Goal: Task Accomplishment & Management: Complete application form

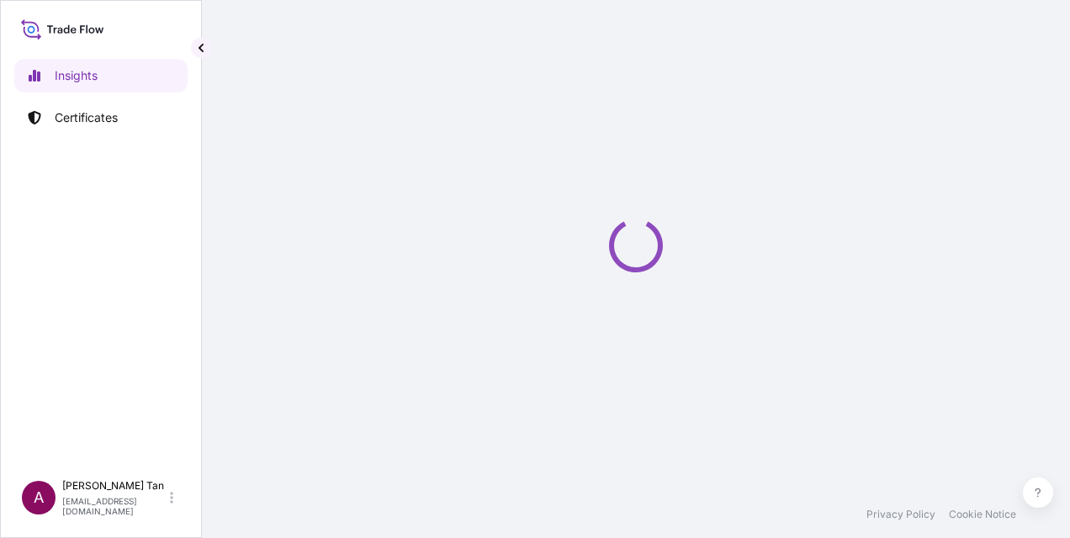
select select "2025"
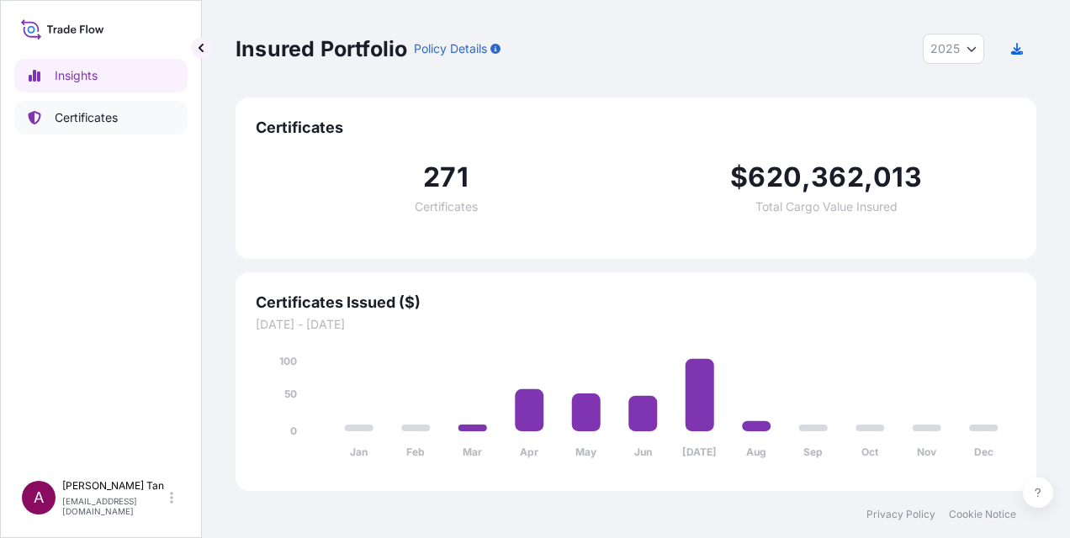
click at [119, 118] on link "Certificates" at bounding box center [100, 118] width 173 height 34
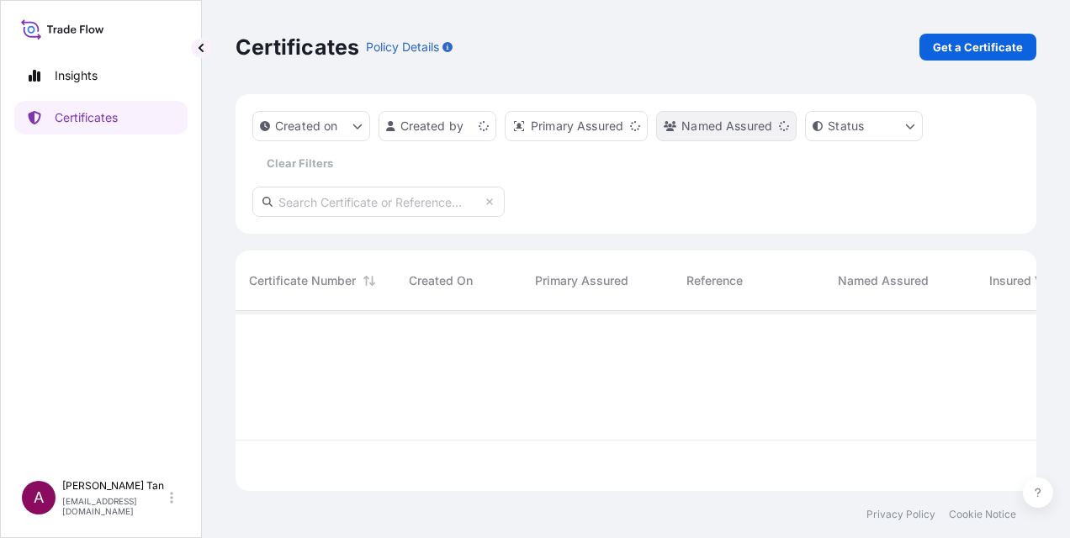
scroll to position [177, 787]
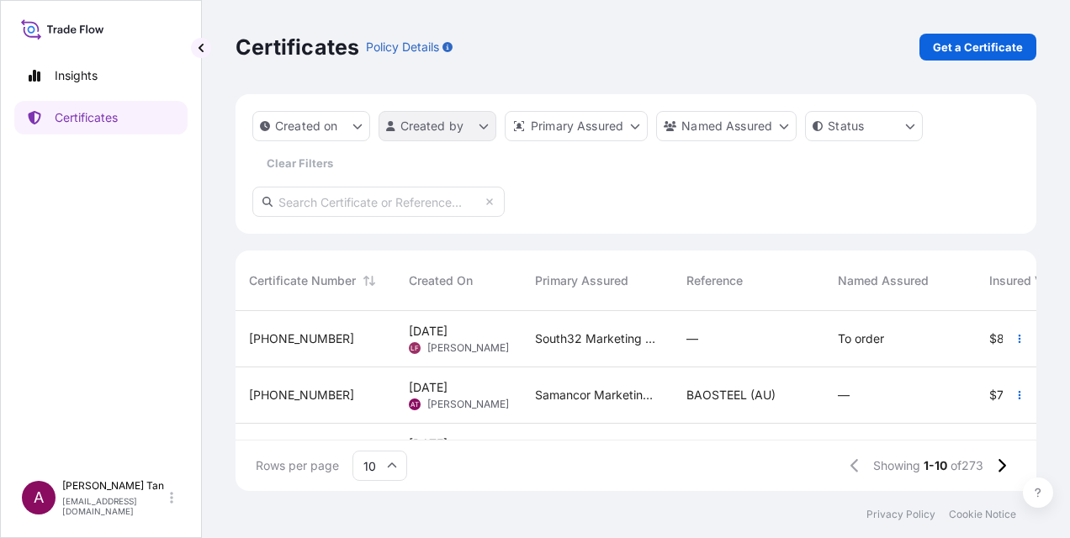
click at [479, 127] on html "Insights Certificates A [PERSON_NAME] [PERSON_NAME][EMAIL_ADDRESS][DOMAIN_NAME]…" at bounding box center [535, 269] width 1070 height 538
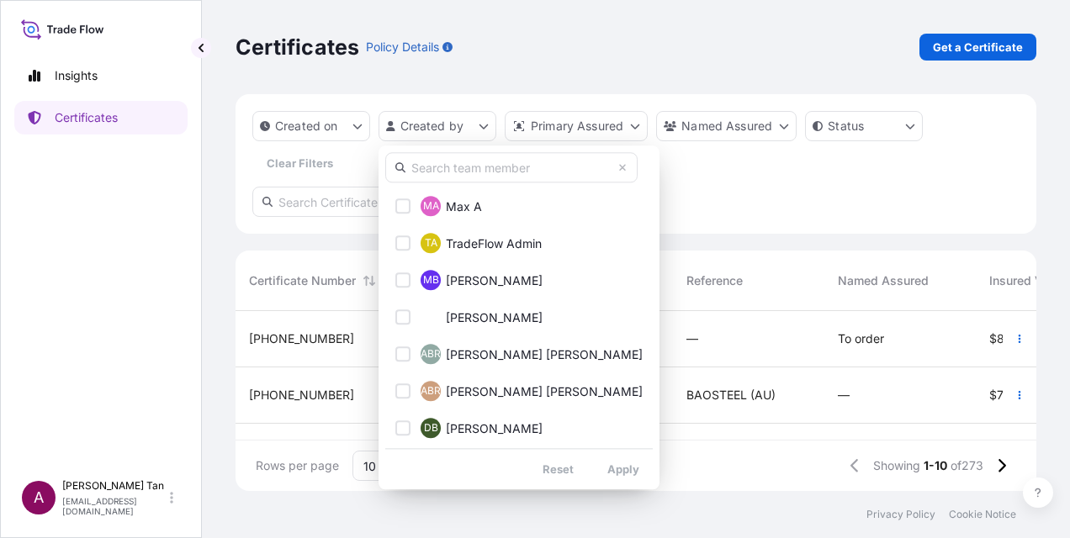
click at [496, 163] on input "text" at bounding box center [511, 167] width 252 height 30
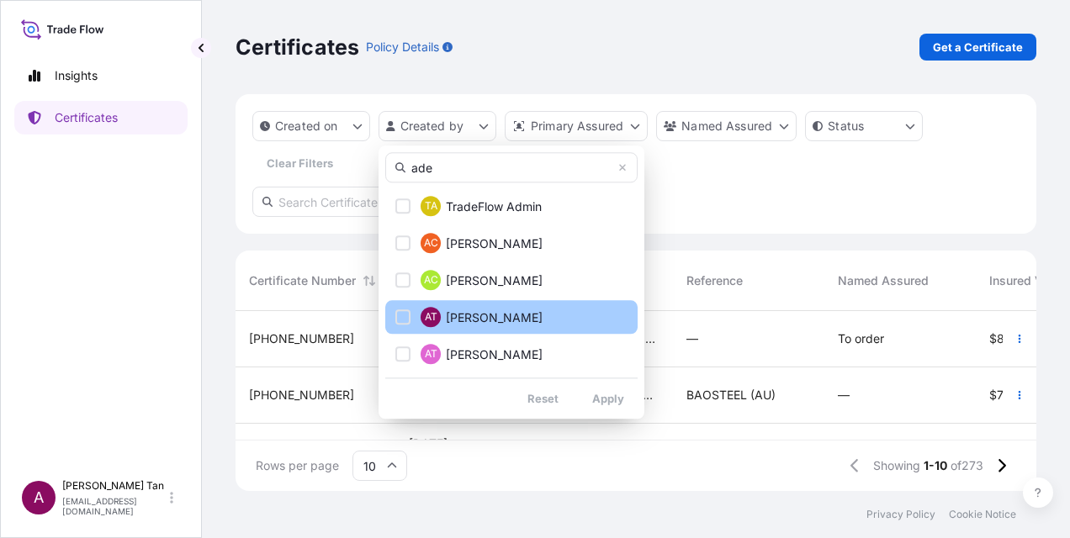
type input "ade"
click at [479, 313] on span "[PERSON_NAME]" at bounding box center [494, 318] width 97 height 17
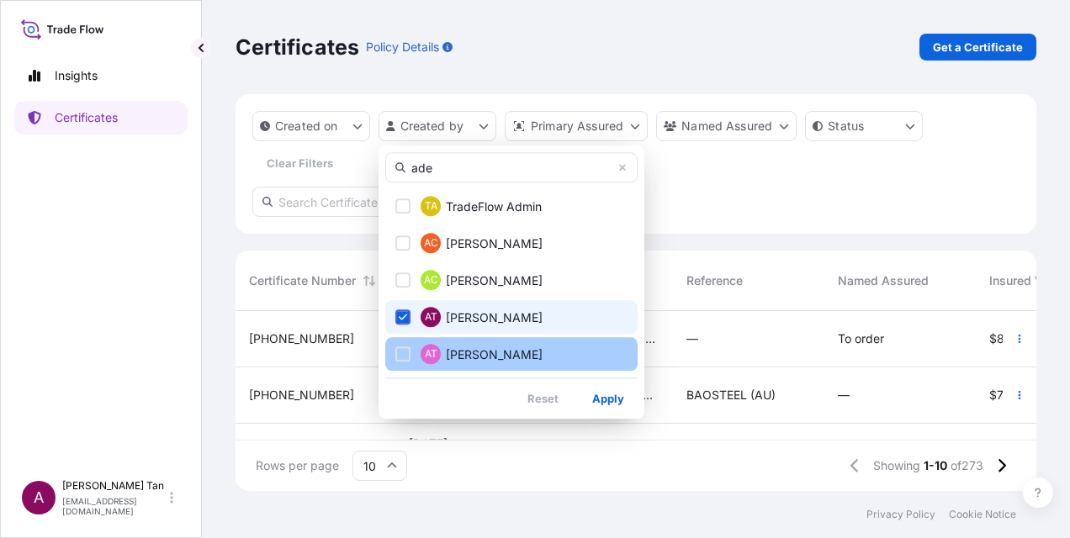
click at [478, 358] on span "[PERSON_NAME]" at bounding box center [494, 355] width 97 height 17
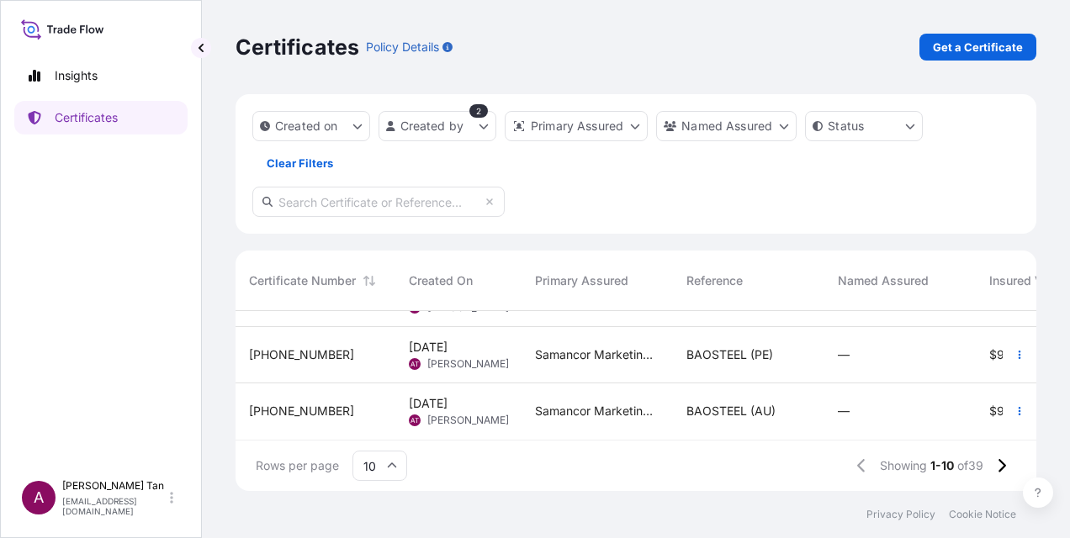
scroll to position [447, 0]
click at [333, 210] on input "text" at bounding box center [378, 202] width 252 height 30
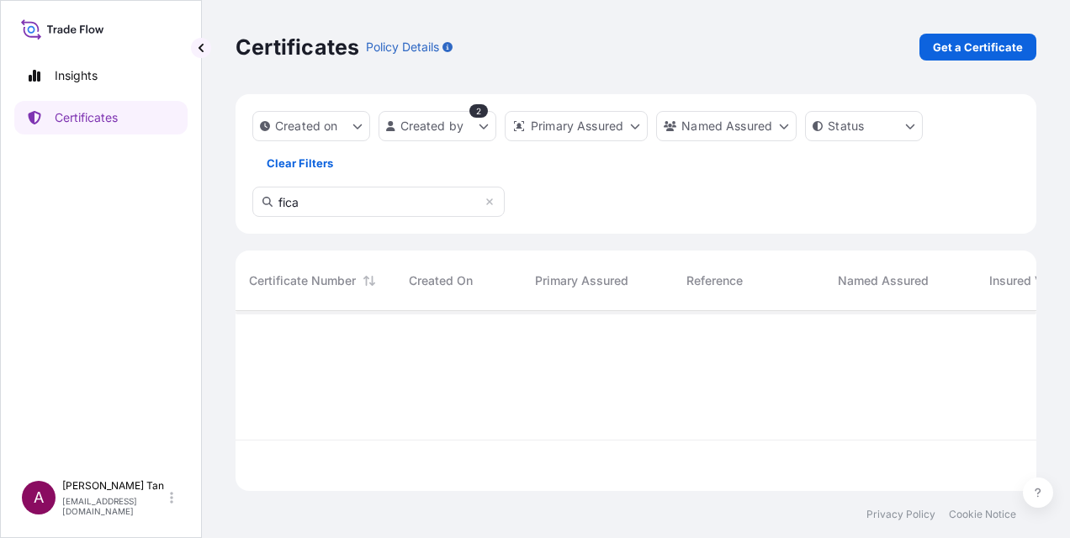
scroll to position [227, 787]
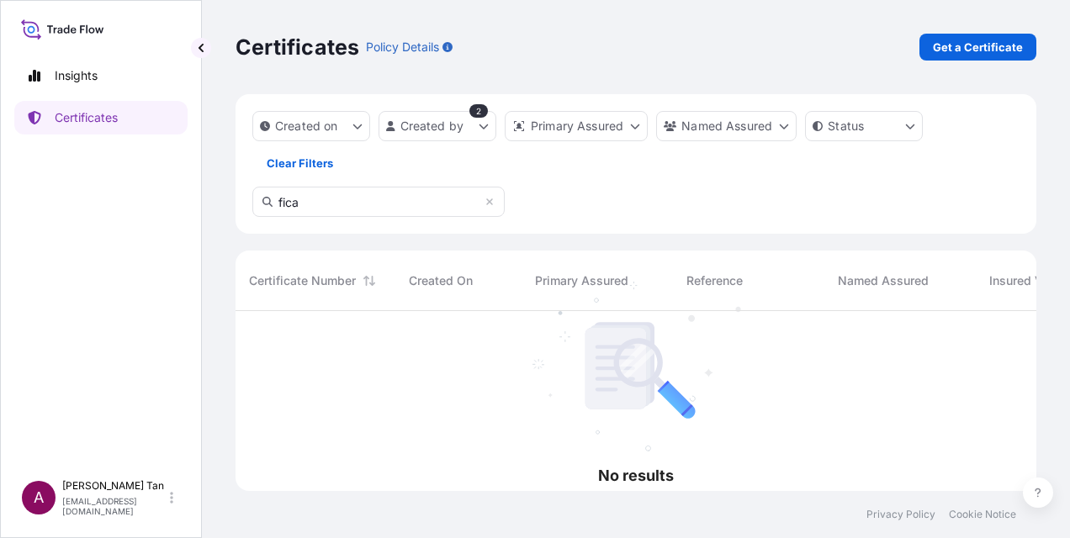
drag, startPoint x: 305, startPoint y: 204, endPoint x: 207, endPoint y: 207, distance: 98.5
click at [207, 207] on div "Certificates Policy Details Get a Certificate Created on Created by 2 Primary A…" at bounding box center [636, 245] width 868 height 491
type input "glencore"
click at [491, 201] on icon at bounding box center [489, 202] width 10 height 10
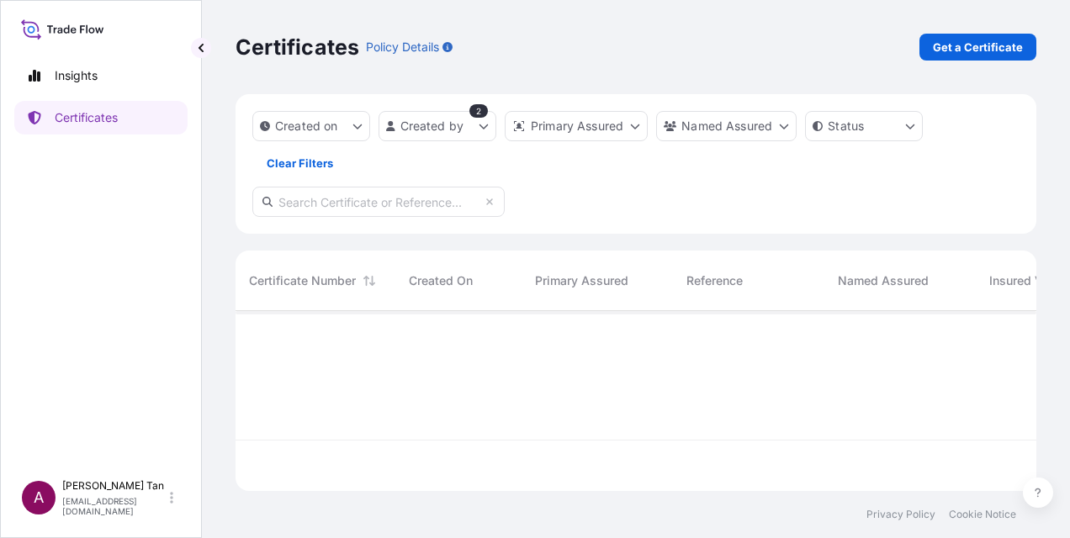
click at [666, 188] on div "Created on Created by 2 Primary Assured Named Assured Status Clear Filters" at bounding box center [635, 164] width 801 height 140
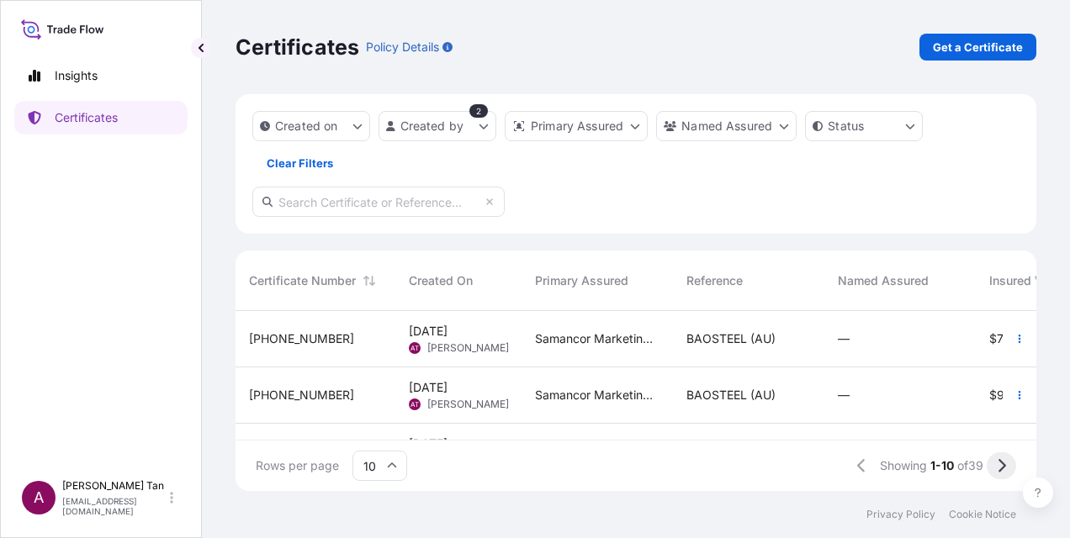
click at [998, 468] on icon at bounding box center [1001, 465] width 9 height 15
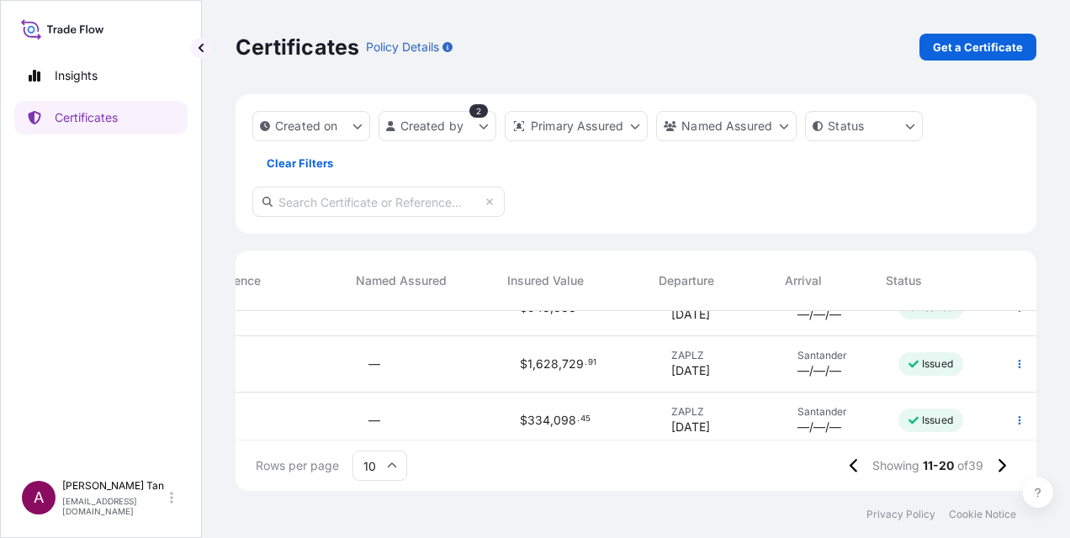
scroll to position [252, 482]
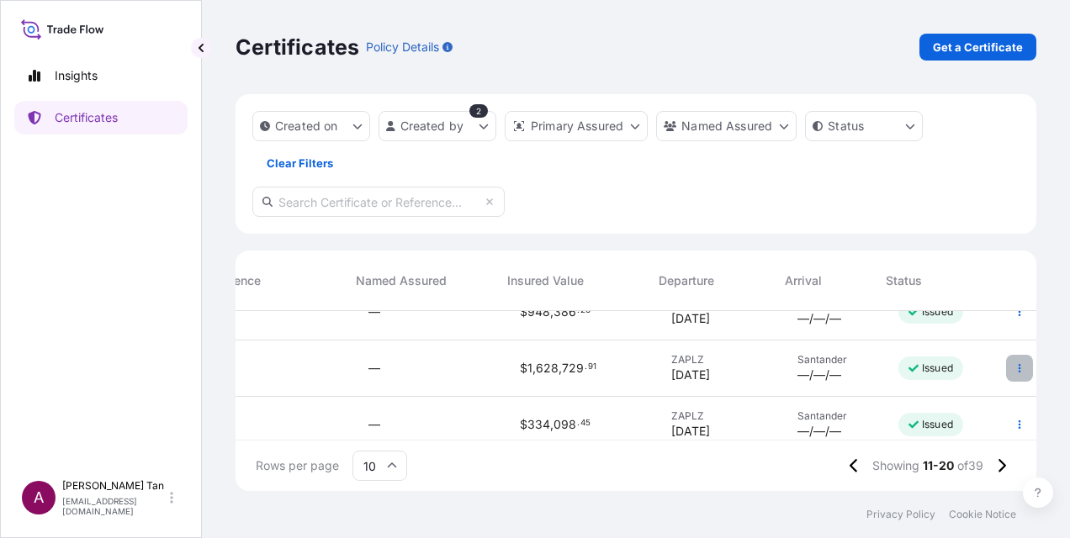
click at [1014, 369] on icon "button" at bounding box center [1019, 368] width 10 height 10
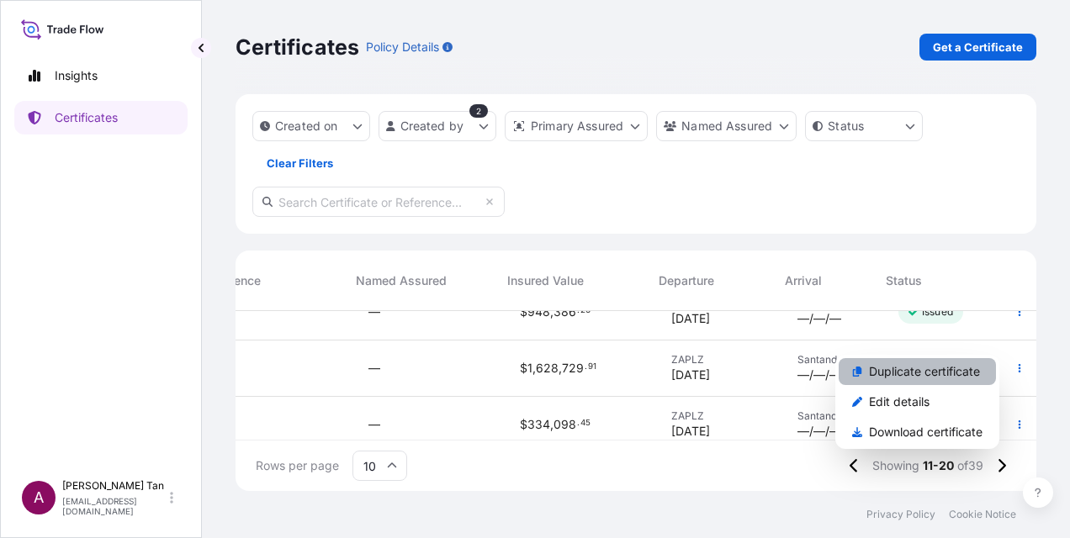
click at [969, 371] on p "Duplicate certificate" at bounding box center [924, 371] width 111 height 17
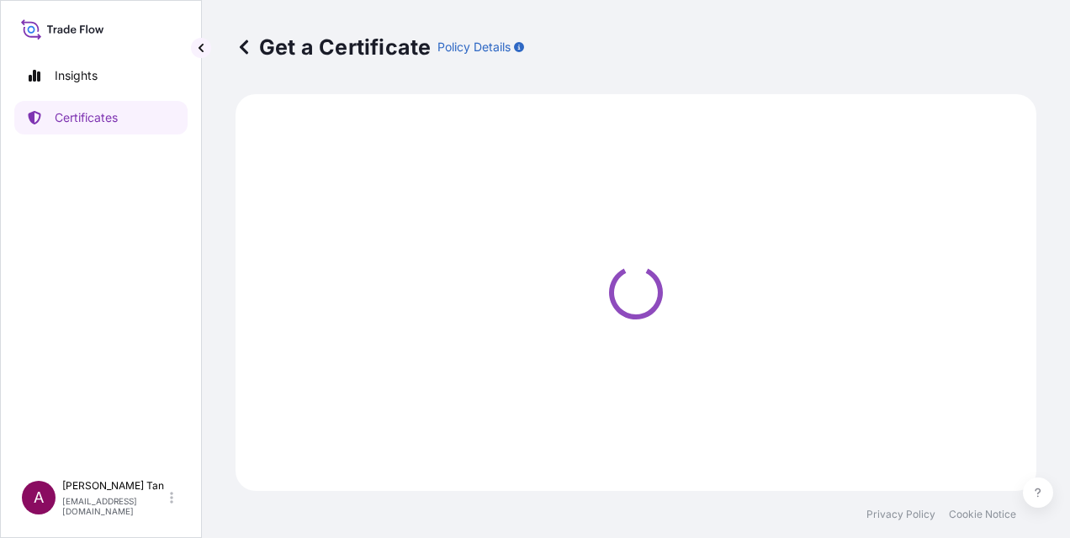
select select "Sea"
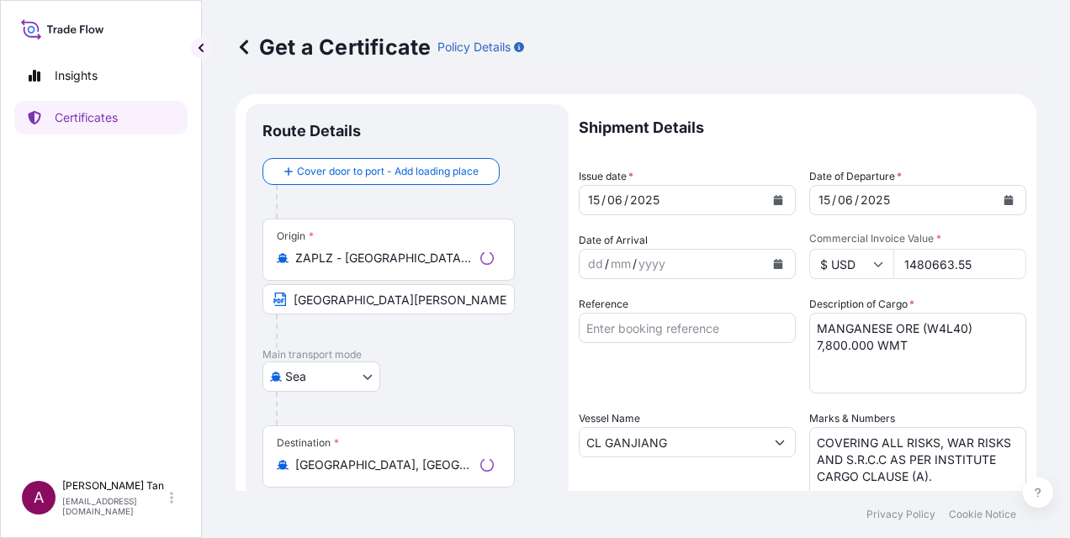
select select "31710"
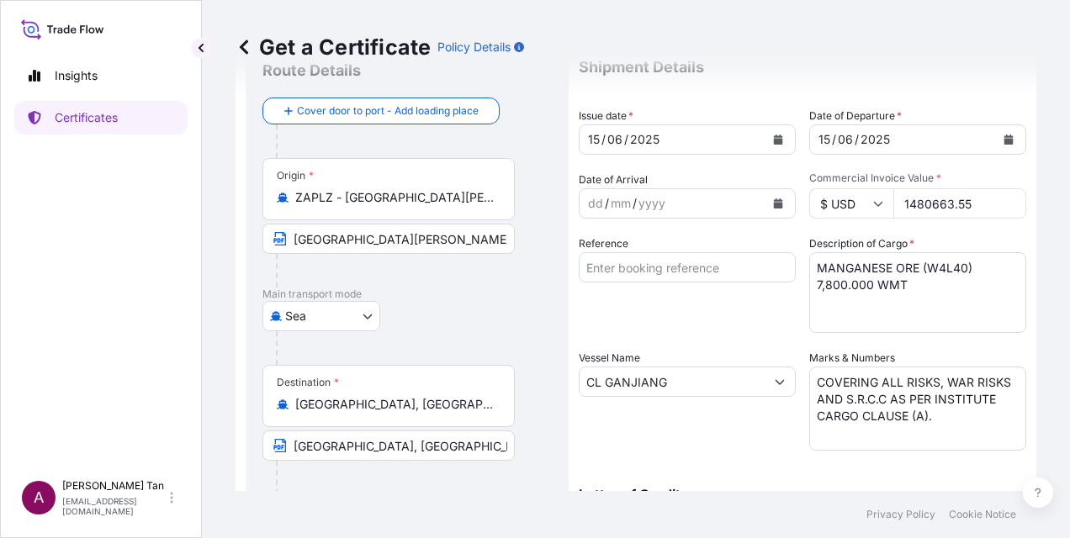
scroll to position [84, 0]
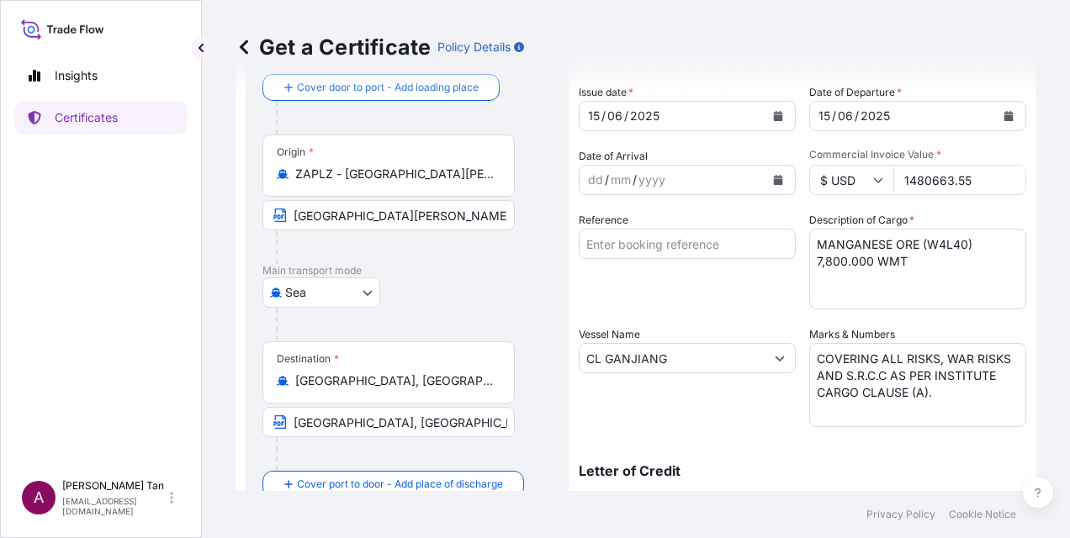
click at [775, 112] on icon "Calendar" at bounding box center [778, 116] width 10 height 10
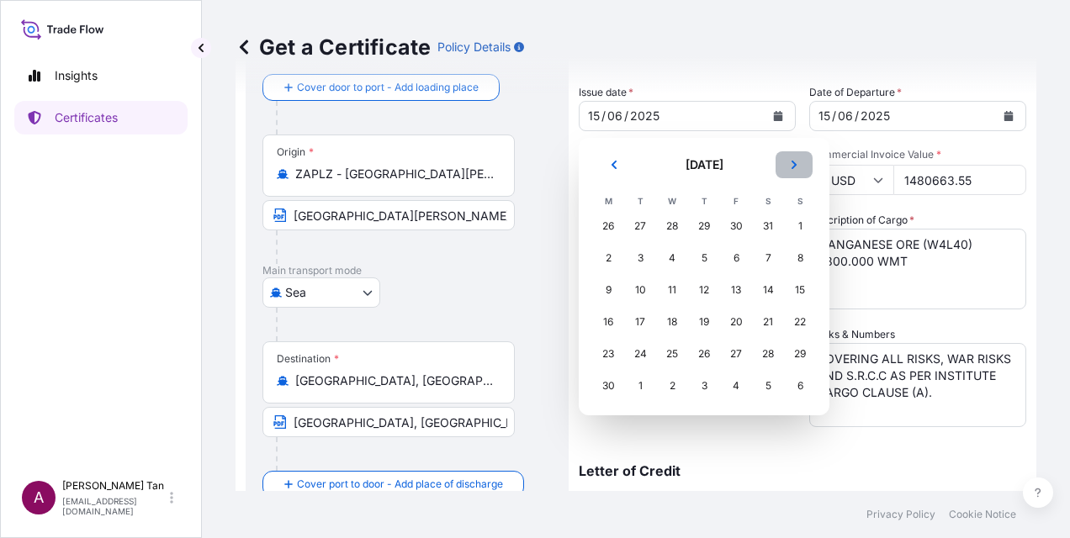
click at [799, 165] on button "Next" at bounding box center [793, 164] width 37 height 27
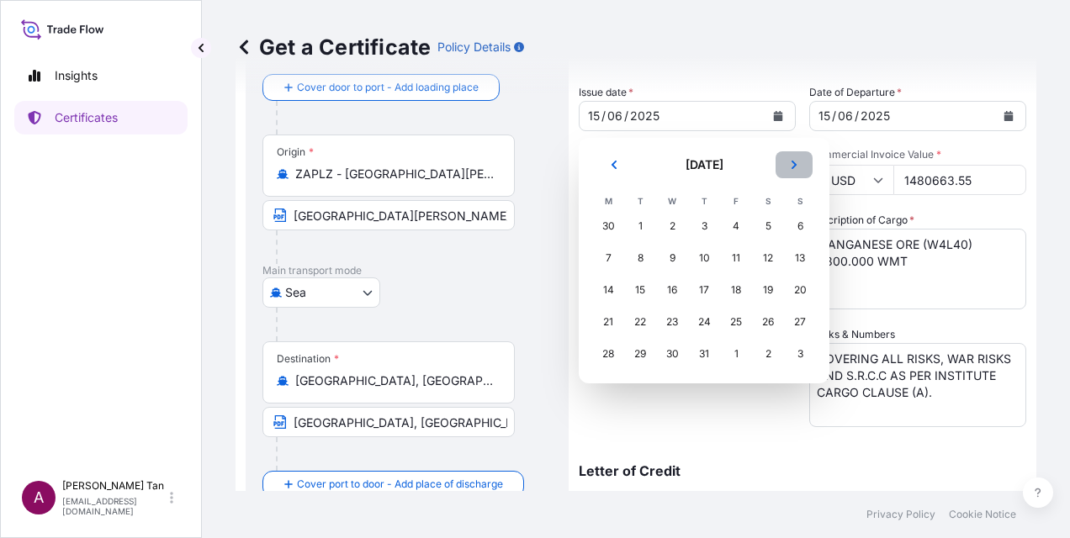
click at [799, 165] on button "Next" at bounding box center [793, 164] width 37 height 27
click at [775, 257] on div "9" at bounding box center [768, 258] width 30 height 30
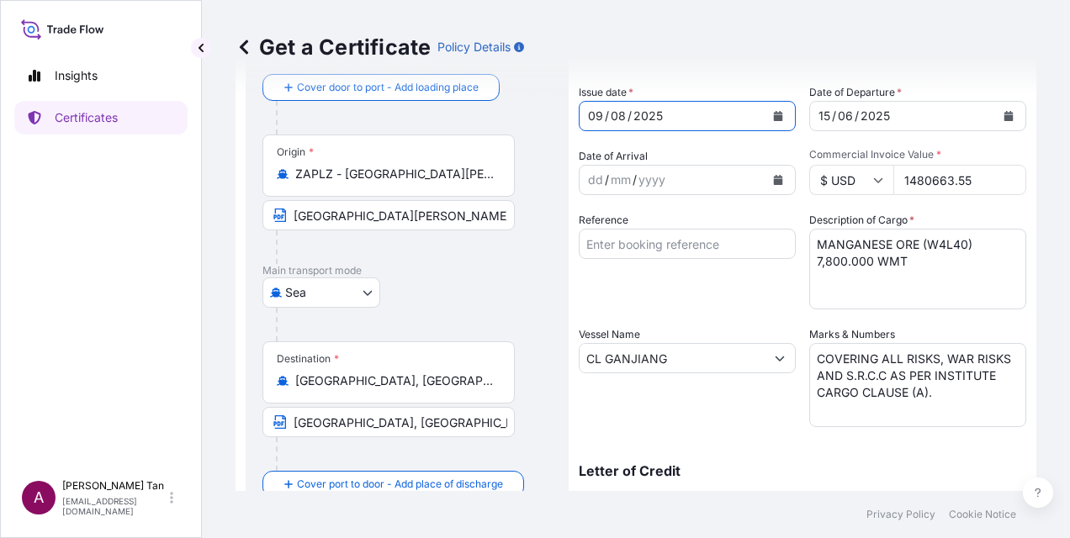
click at [1004, 114] on icon "Calendar" at bounding box center [1008, 116] width 9 height 10
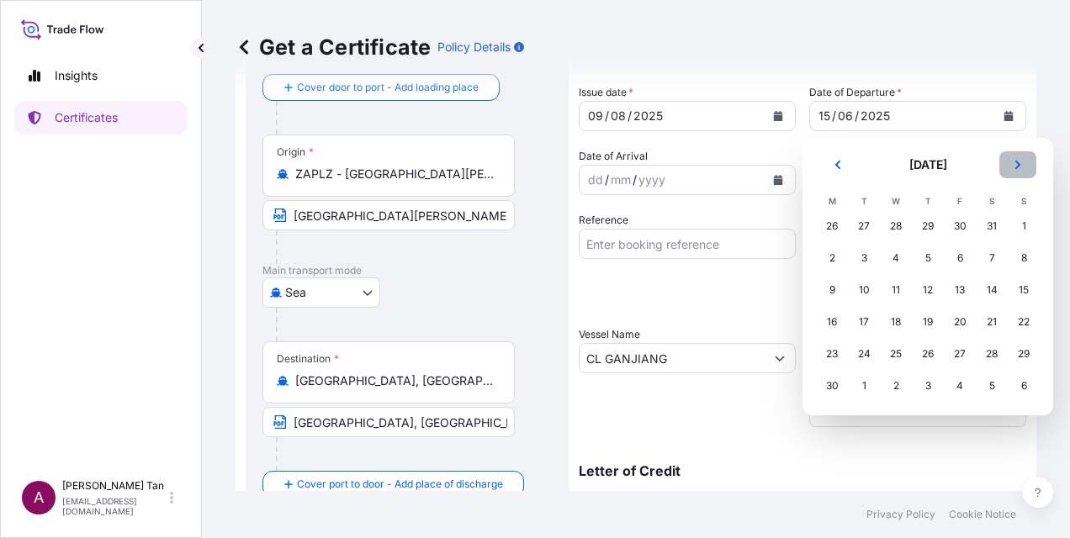
click at [1011, 165] on button "Next" at bounding box center [1017, 164] width 37 height 27
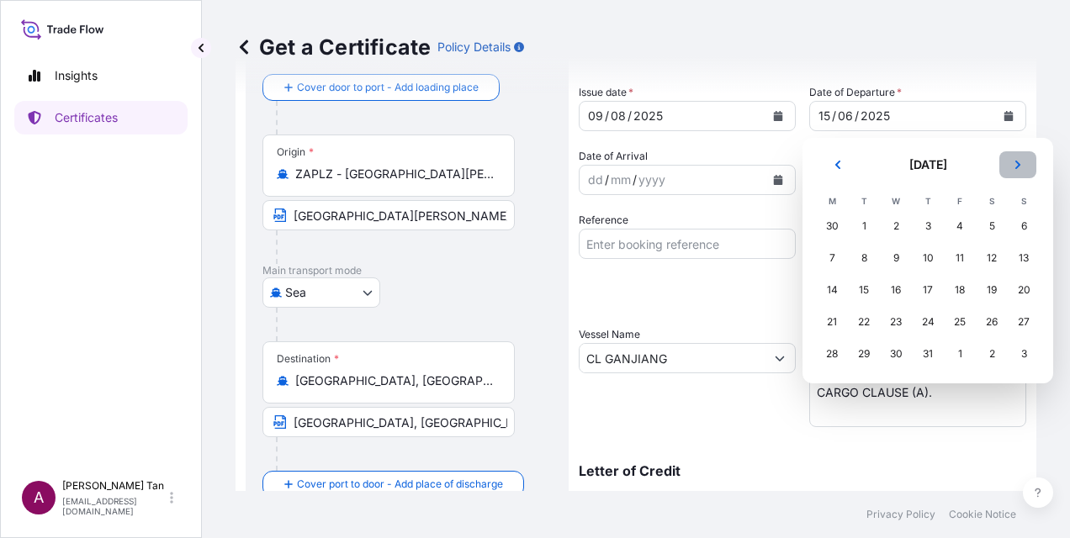
click at [1012, 165] on button "Next" at bounding box center [1017, 164] width 37 height 27
click at [1000, 262] on div "9" at bounding box center [991, 258] width 30 height 30
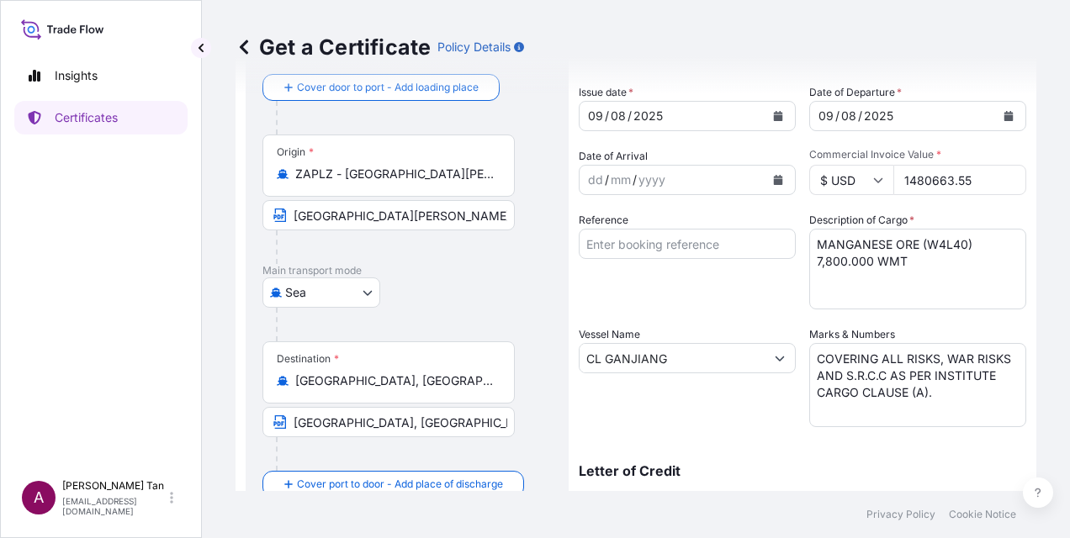
drag, startPoint x: 974, startPoint y: 184, endPoint x: 862, endPoint y: 189, distance: 112.0
click at [862, 189] on div "$ USD 1480663.55" at bounding box center [917, 180] width 217 height 30
paste input "2039922.32"
type input "2039922.32"
click at [913, 244] on textarea "MANGANESE ORE (W4L40) 7,800.000 WMT" at bounding box center [917, 269] width 217 height 81
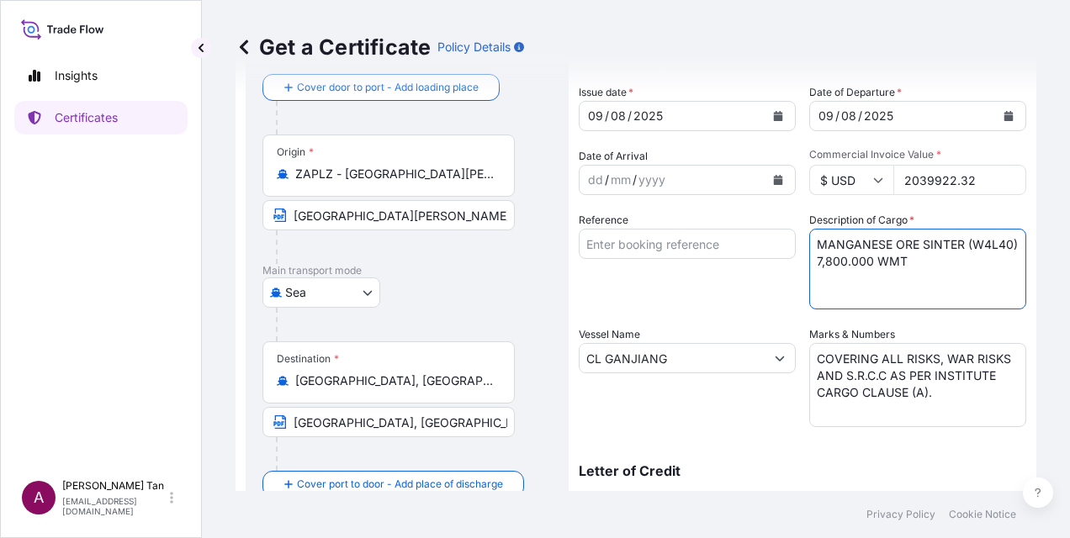
click at [852, 261] on textarea "MANGANESE ORE (W4L40) 7,800.000 WMT" at bounding box center [917, 269] width 217 height 81
drag, startPoint x: 839, startPoint y: 257, endPoint x: 760, endPoint y: 260, distance: 79.1
click at [760, 260] on div "Shipment Details Issue date * [DATE] Date of Departure * [DATE] Date of Arrival…" at bounding box center [802, 421] width 447 height 802
type textarea "MANGANESE ORE SINTER (MSS) 10,700.000 WMT"
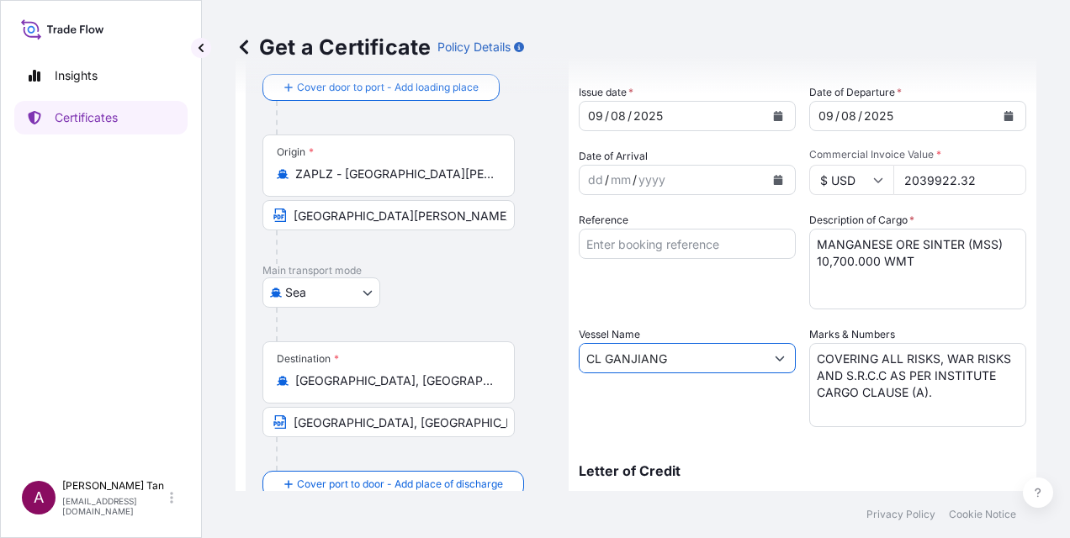
drag, startPoint x: 692, startPoint y: 355, endPoint x: 481, endPoint y: 357, distance: 211.1
click at [481, 357] on form "Route Details Cover door to port - Add loading place Place of loading Road / [G…" at bounding box center [635, 444] width 801 height 869
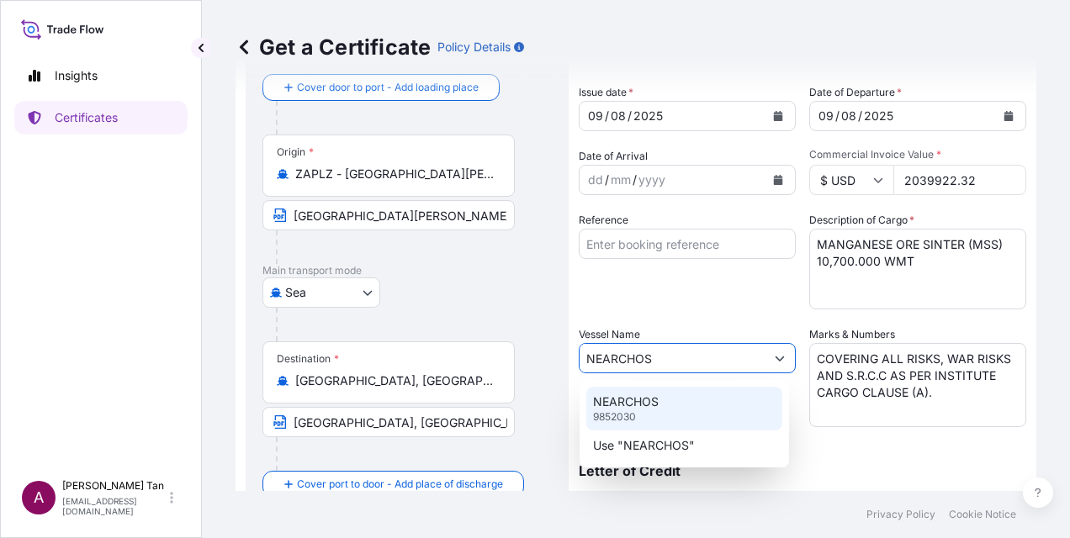
type input "NEARCHOS"
click at [719, 293] on div "Reference" at bounding box center [687, 261] width 217 height 98
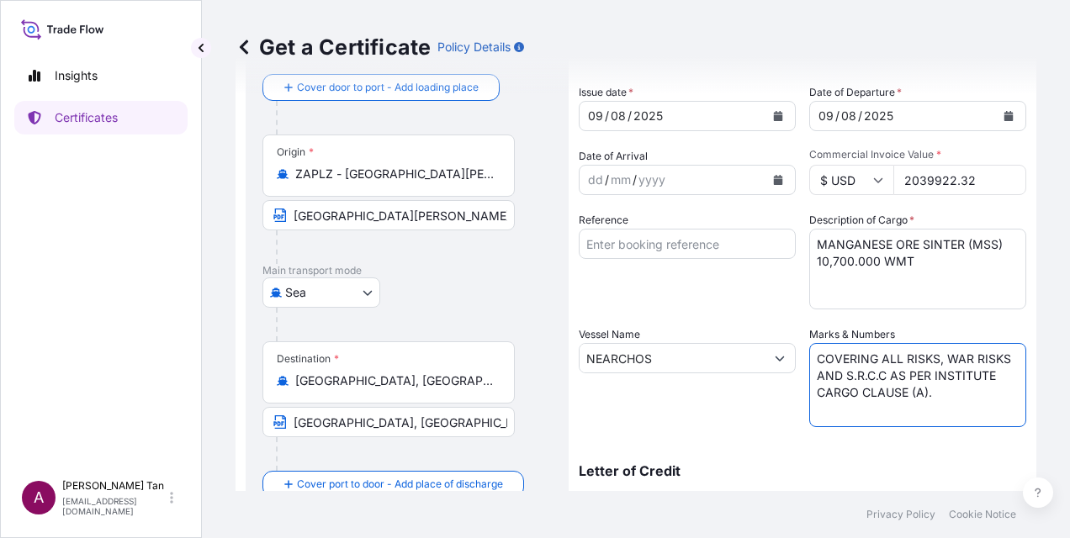
drag, startPoint x: 810, startPoint y: 357, endPoint x: 969, endPoint y: 393, distance: 163.0
click at [969, 393] on textarea "COVERING ALL RISKS, WAR RISKS AND S.R.C.C AS PER INSTITUTE CARGO CLAUSE (A)." at bounding box center [917, 385] width 217 height 84
paste textarea
click at [810, 391] on textarea "COVERING ALL RISKS, WAR RISKS AND S.R.C.C AS PER INSTITUTE CARGO CLAUSE (A)." at bounding box center [917, 385] width 217 height 84
type textarea "COVERING ALL RISKS, WAR RISKS AND S.R.C.C AS PER INSTITUTE CARGO CLAUSE (A)."
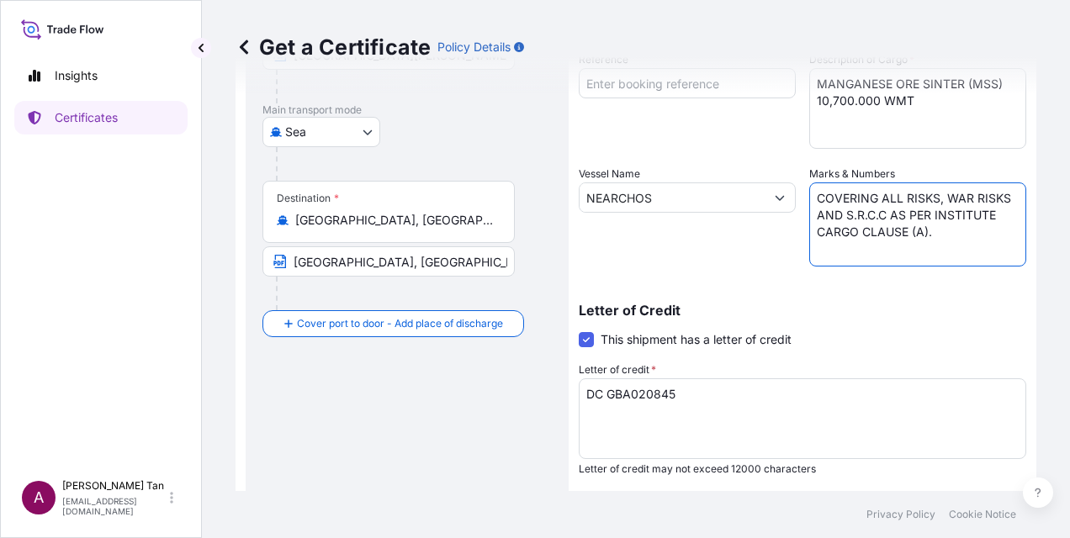
scroll to position [252, 0]
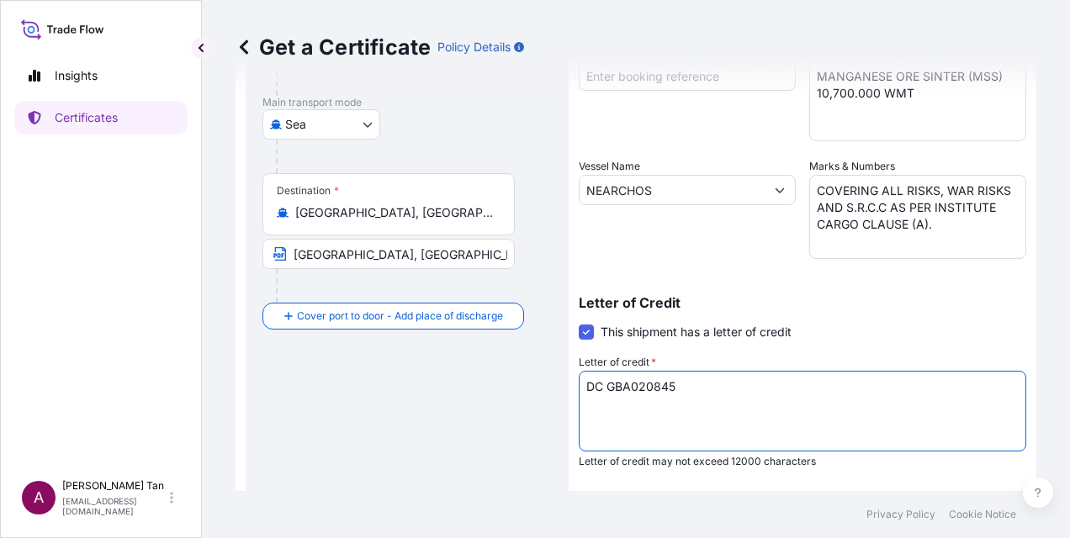
drag, startPoint x: 629, startPoint y: 384, endPoint x: 527, endPoint y: 385, distance: 101.8
click at [527, 385] on form "Route Details Cover door to port - Add loading place Place of loading Road / [G…" at bounding box center [635, 276] width 801 height 869
paste textarea "XXX9444CI0464390"
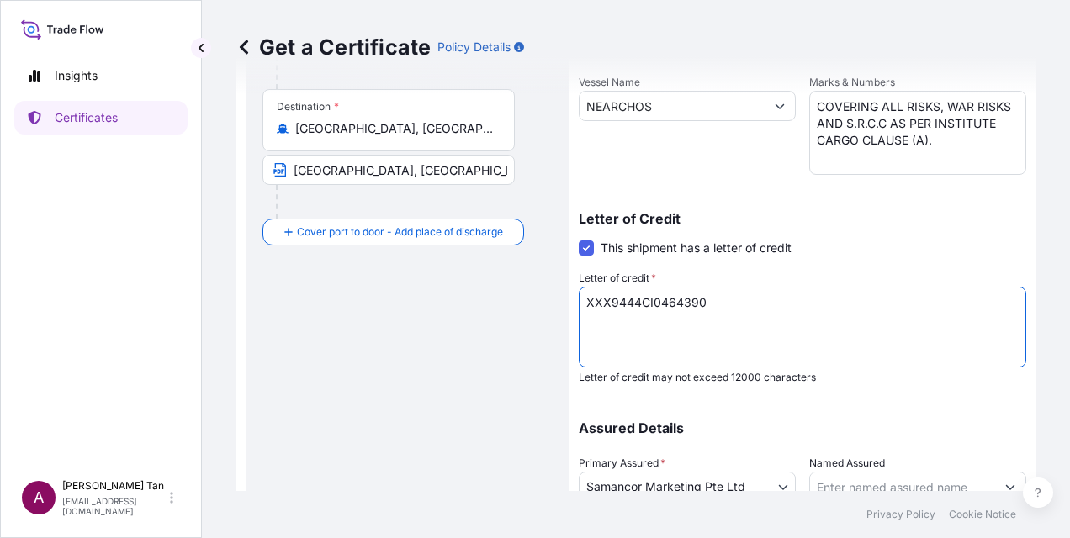
scroll to position [471, 0]
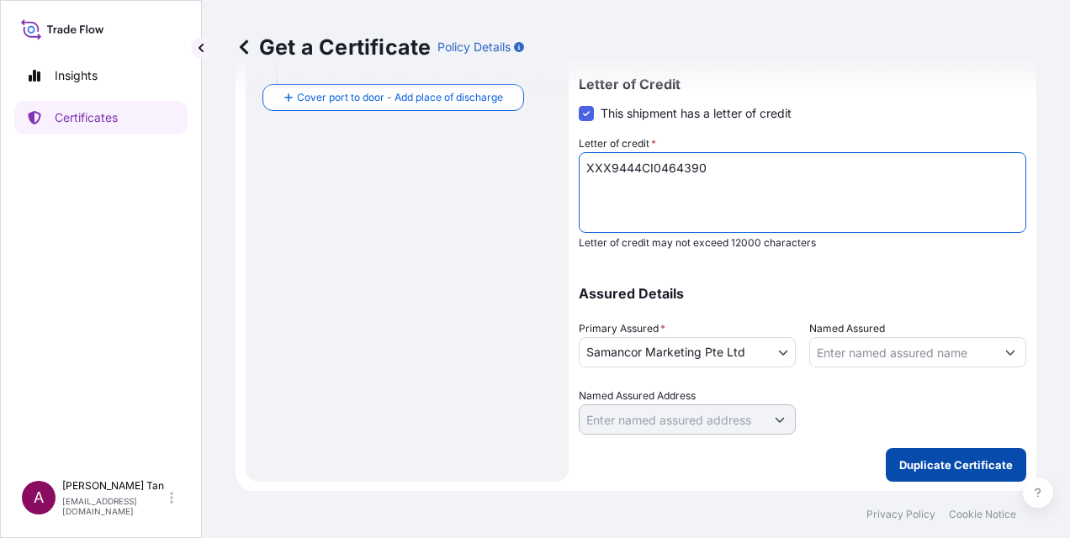
type textarea "XXX9444CI0464390"
click at [922, 469] on p "Duplicate Certificate" at bounding box center [956, 465] width 114 height 17
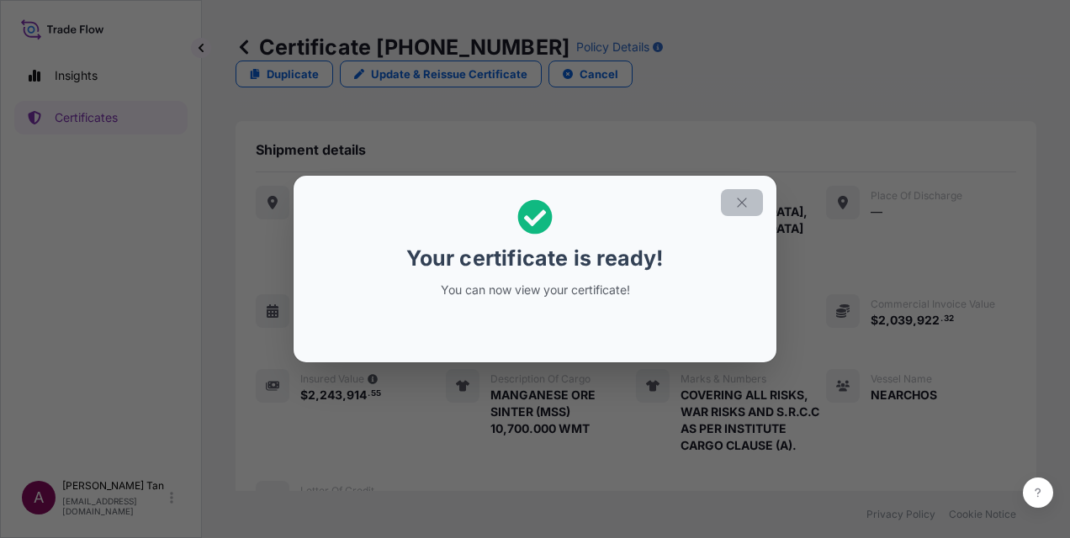
click at [750, 200] on button "button" at bounding box center [742, 202] width 42 height 27
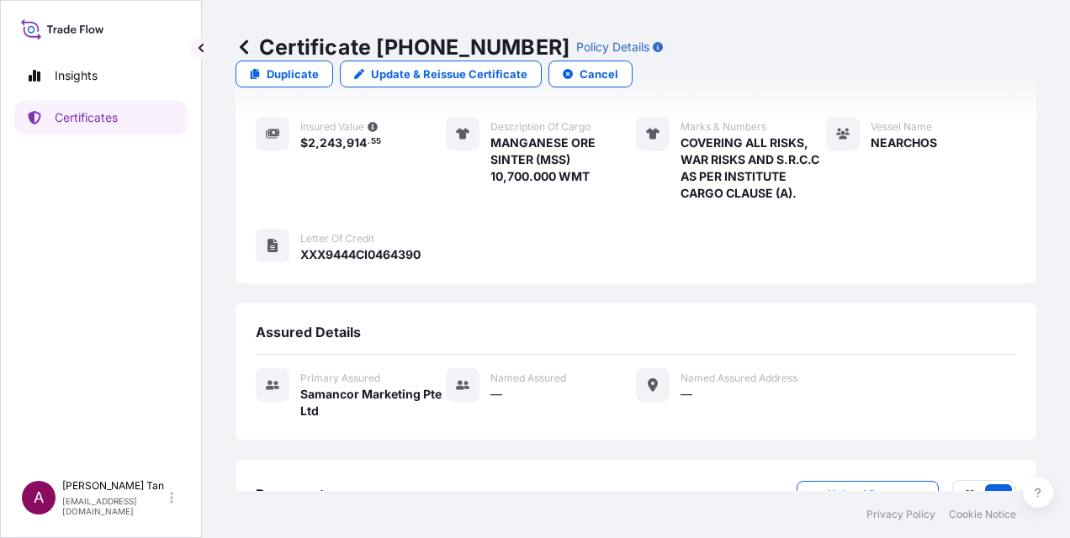
scroll to position [331, 0]
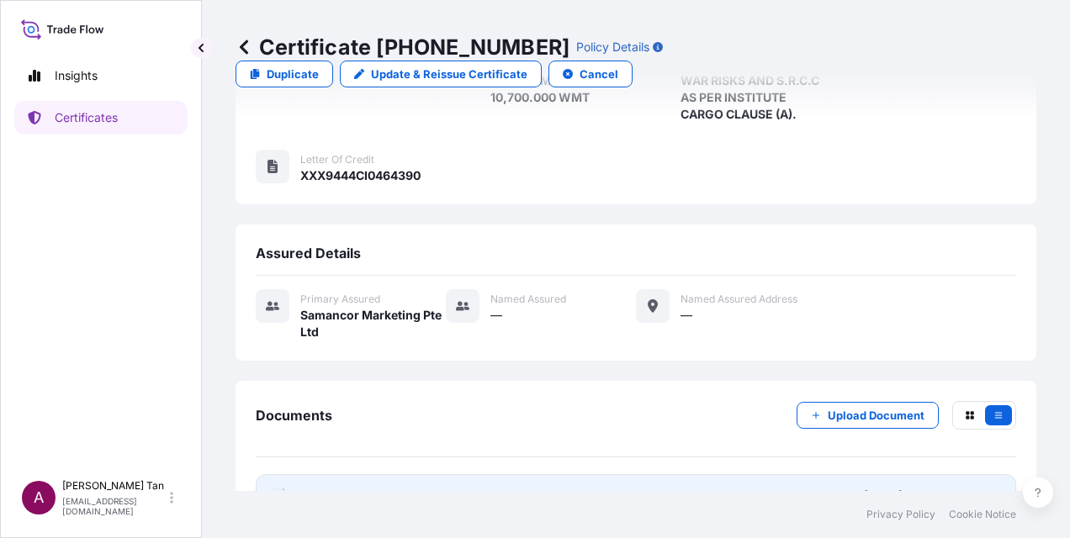
click at [393, 474] on link "PDF Certificate [DATE]T10:53:05.341491" at bounding box center [636, 496] width 760 height 44
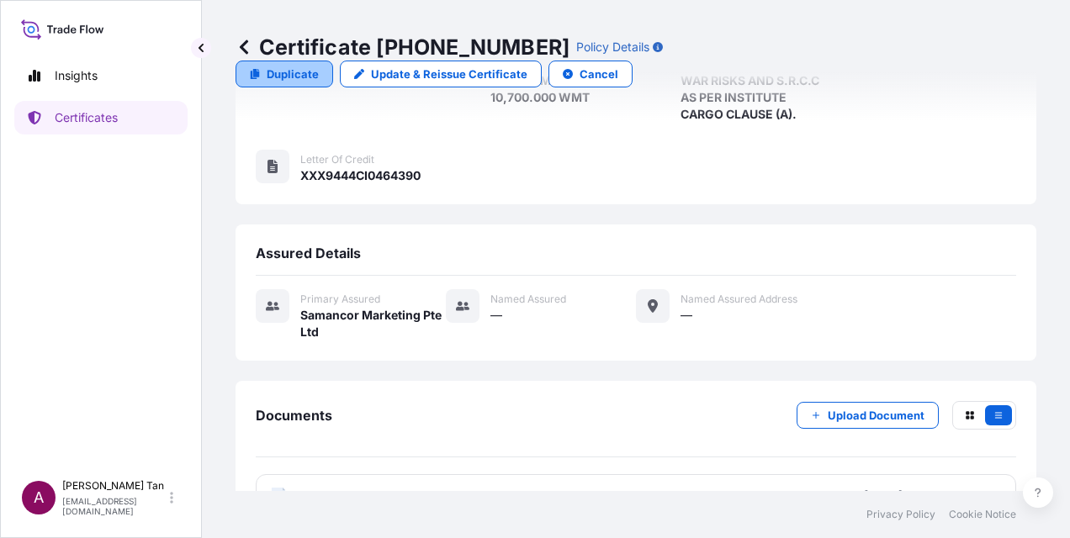
click at [333, 61] on link "Duplicate" at bounding box center [284, 74] width 98 height 27
select select "Sea"
select select "31710"
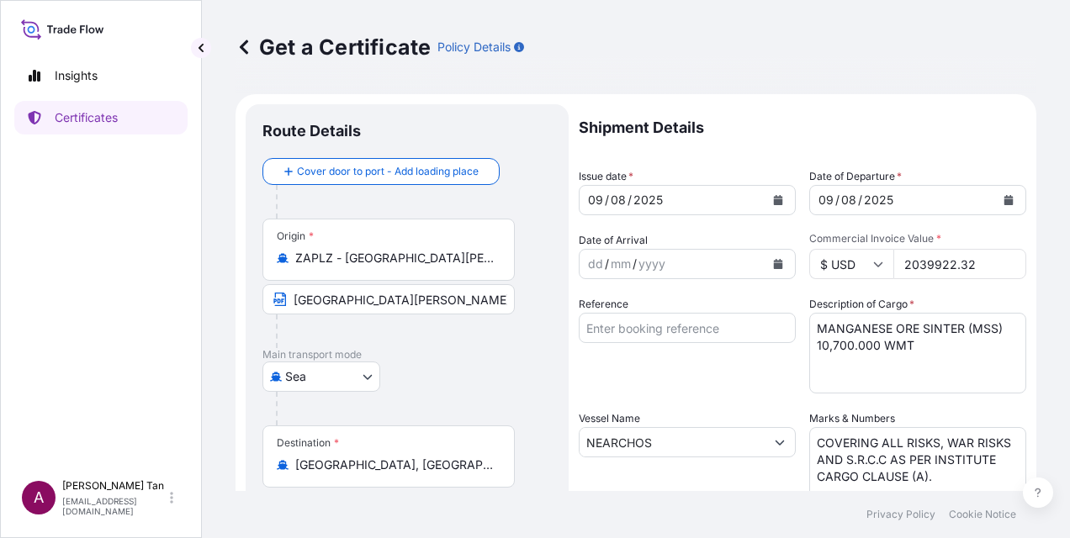
drag, startPoint x: 971, startPoint y: 262, endPoint x: 819, endPoint y: 276, distance: 152.8
click at [819, 276] on div "$ USD 2039922.32" at bounding box center [917, 264] width 217 height 30
paste input "1067622.90"
type input "1067622.90"
click at [830, 343] on textarea "MANGANESE ORE SINTER (MSS) 10,700.000 WMT" at bounding box center [917, 353] width 217 height 81
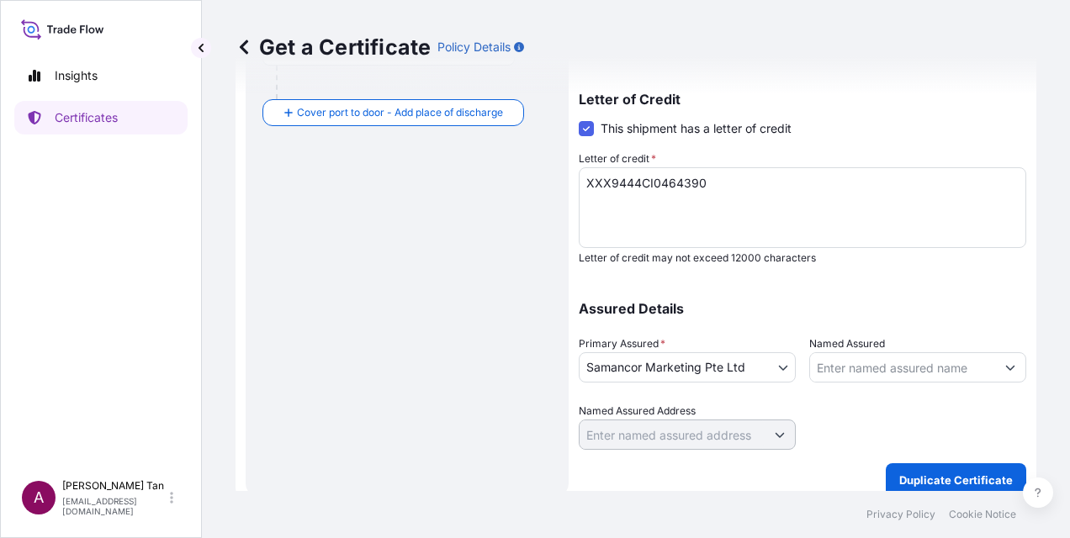
scroll to position [471, 0]
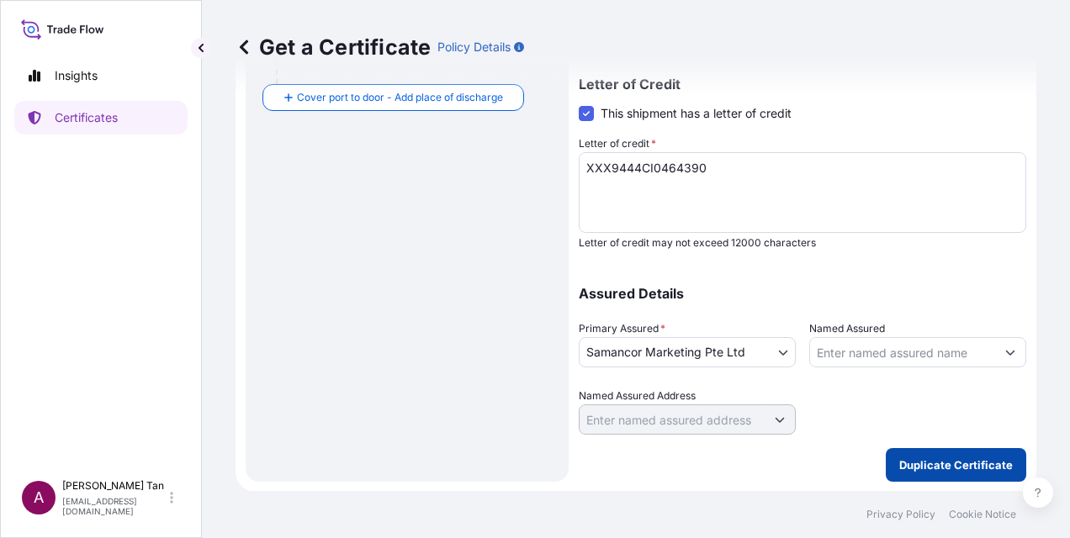
type textarea "MANGANESE ORE SINTER (MSS) 5,600.000 WMT"
click at [934, 463] on p "Duplicate Certificate" at bounding box center [956, 465] width 114 height 17
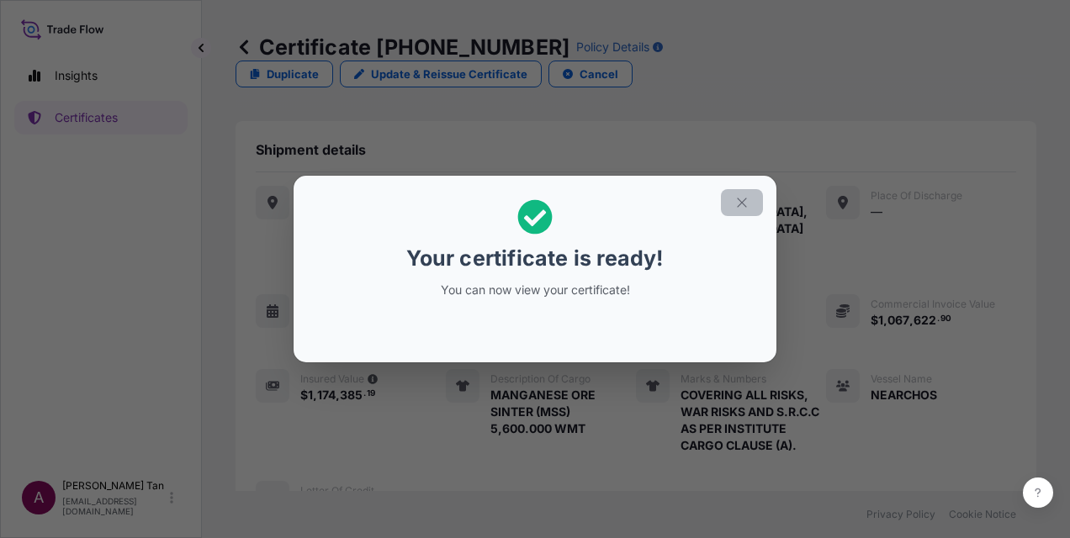
click at [745, 209] on icon "button" at bounding box center [741, 202] width 15 height 15
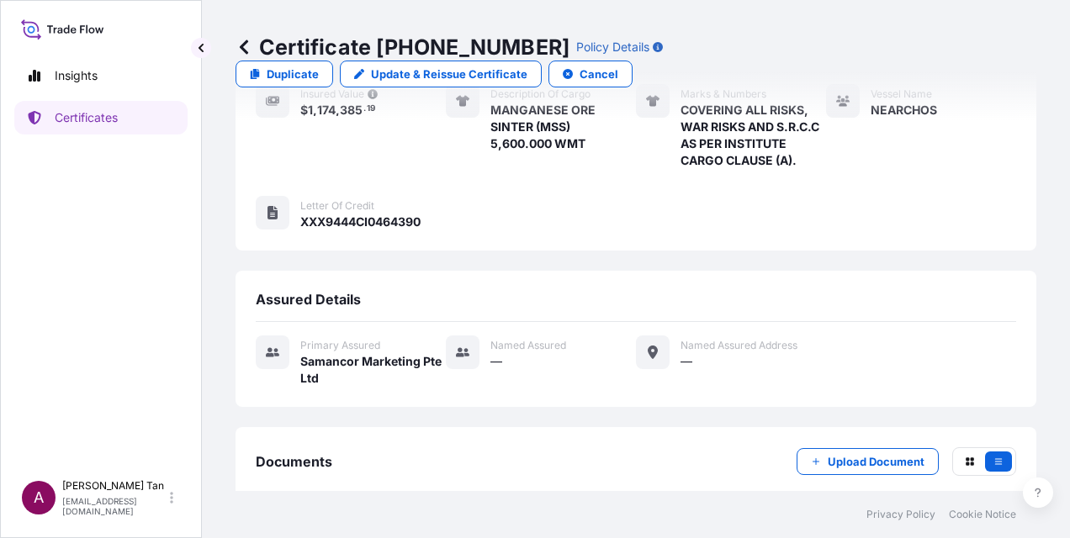
scroll to position [331, 0]
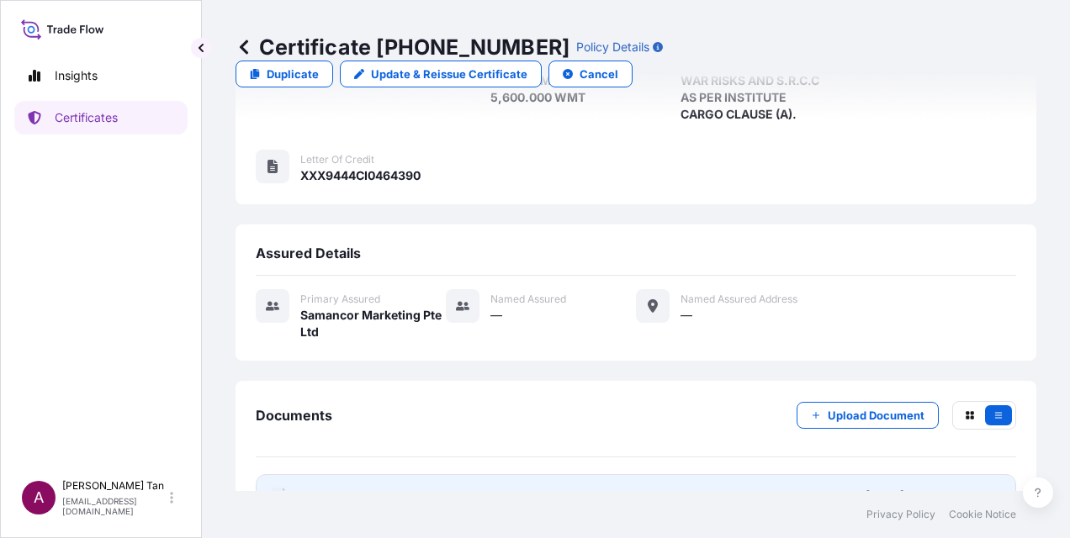
click at [353, 488] on span "Certificate" at bounding box center [330, 496] width 61 height 17
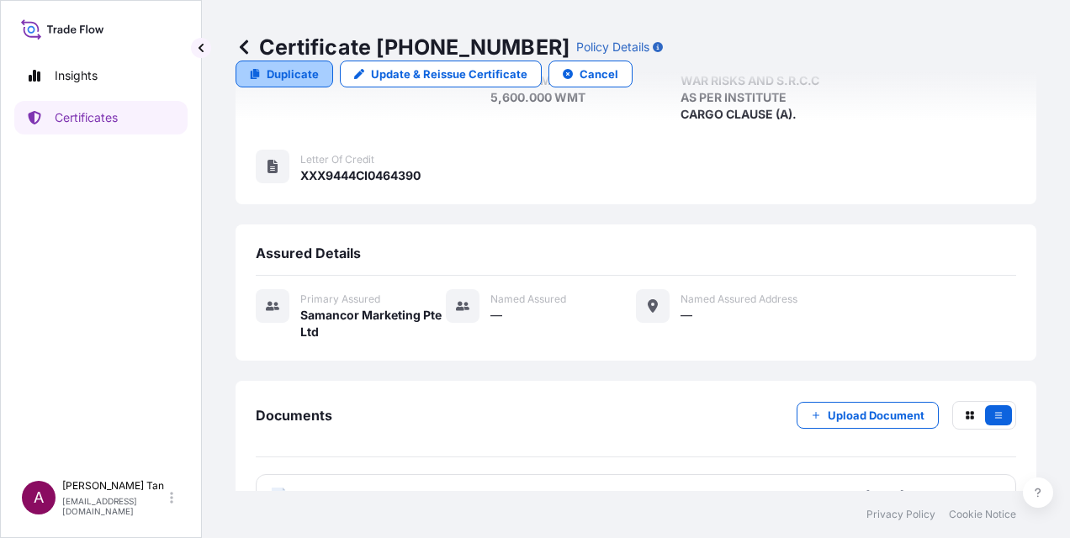
click at [319, 66] on p "Duplicate" at bounding box center [293, 74] width 52 height 17
select select "Sea"
select select "31710"
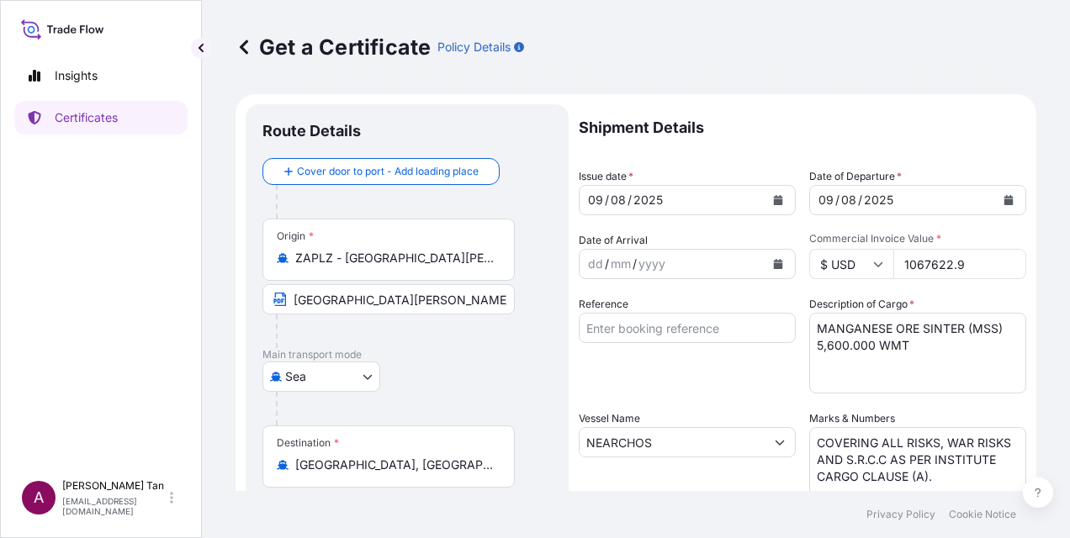
scroll to position [84, 0]
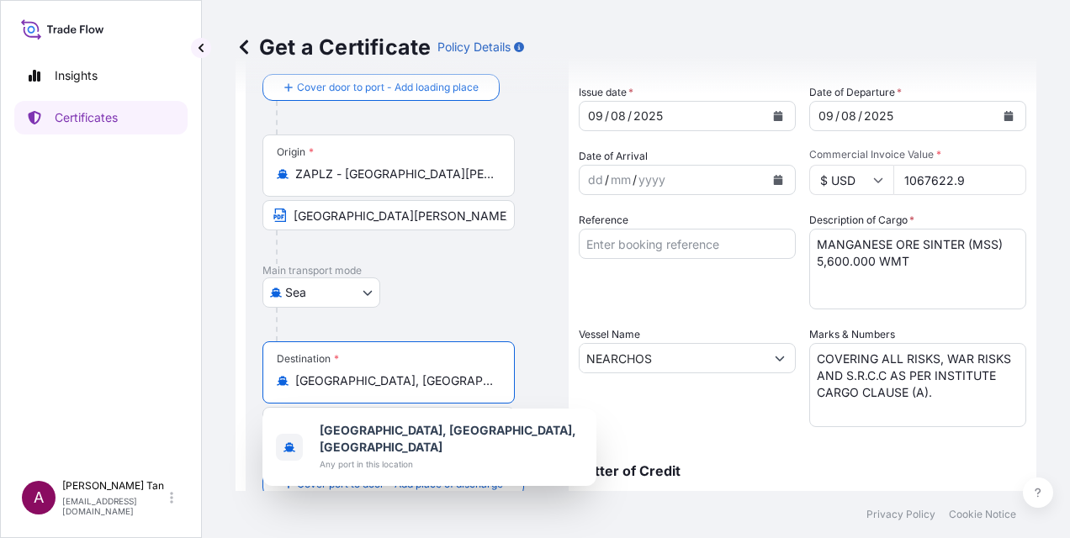
drag, startPoint x: 478, startPoint y: 382, endPoint x: 219, endPoint y: 389, distance: 259.1
click at [219, 389] on div "Get a Certificate Policy Details Route Details Cover door to port - Add loading…" at bounding box center [636, 245] width 868 height 491
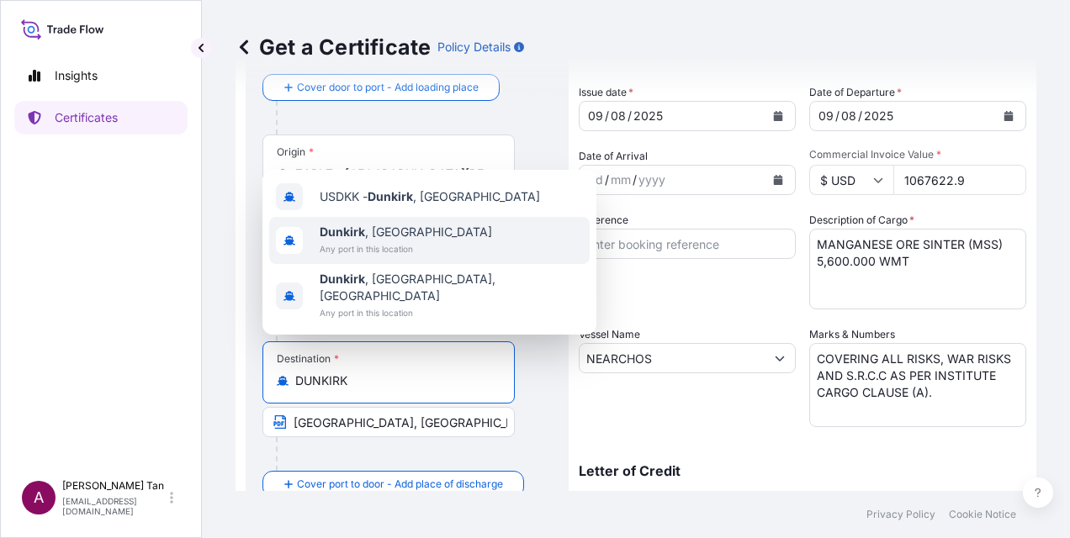
click at [352, 257] on span "Any port in this location" at bounding box center [406, 249] width 172 height 17
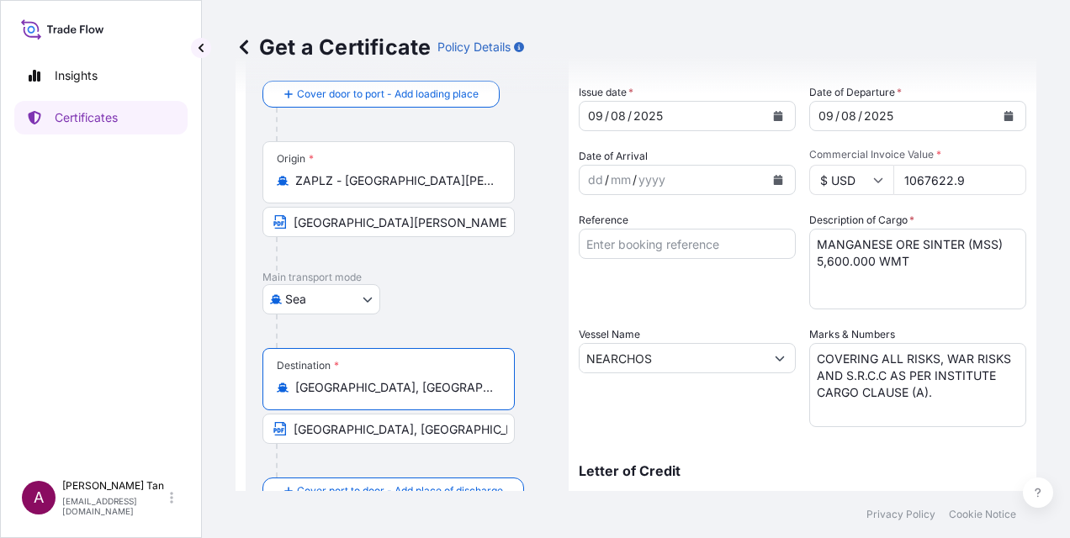
type input "[GEOGRAPHIC_DATA], [GEOGRAPHIC_DATA]"
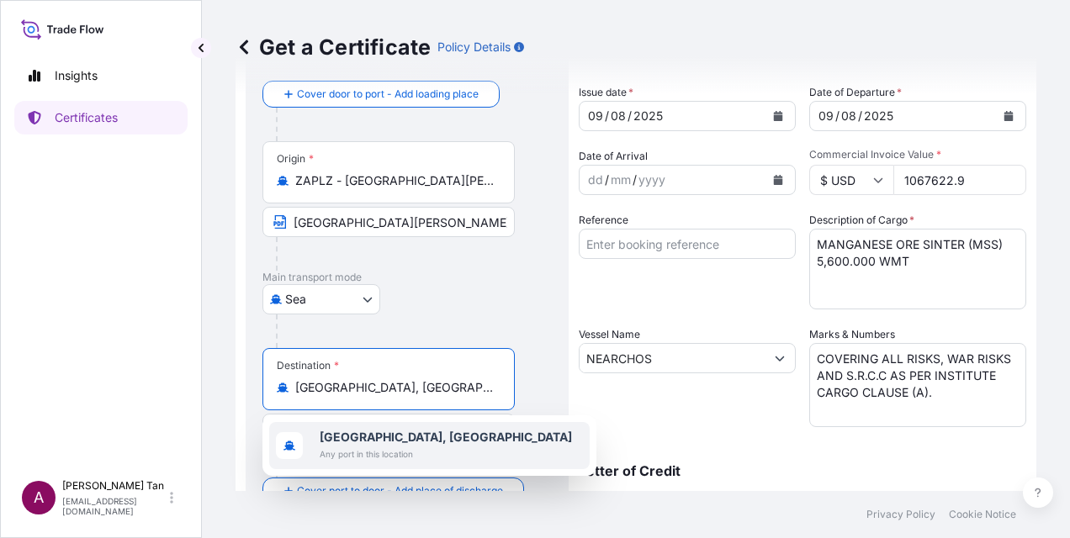
click at [234, 419] on body "1 option available. Insights Certificates A [PERSON_NAME] [PERSON_NAME][EMAIL_A…" at bounding box center [535, 269] width 1070 height 538
click at [406, 438] on b "[GEOGRAPHIC_DATA], [GEOGRAPHIC_DATA]" at bounding box center [446, 437] width 252 height 14
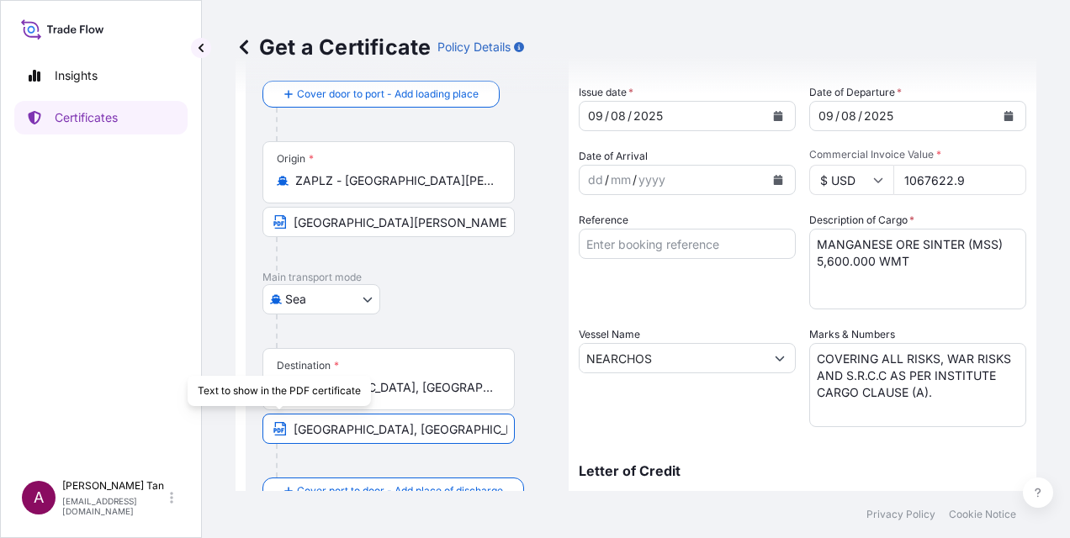
drag, startPoint x: 357, startPoint y: 424, endPoint x: 266, endPoint y: 424, distance: 90.8
click at [266, 424] on input "[GEOGRAPHIC_DATA], [GEOGRAPHIC_DATA]" at bounding box center [388, 429] width 252 height 30
paste input "DUNKIRK, [GEOGRAPHIC_DATA]"
type input "DUNKIRK, [GEOGRAPHIC_DATA]"
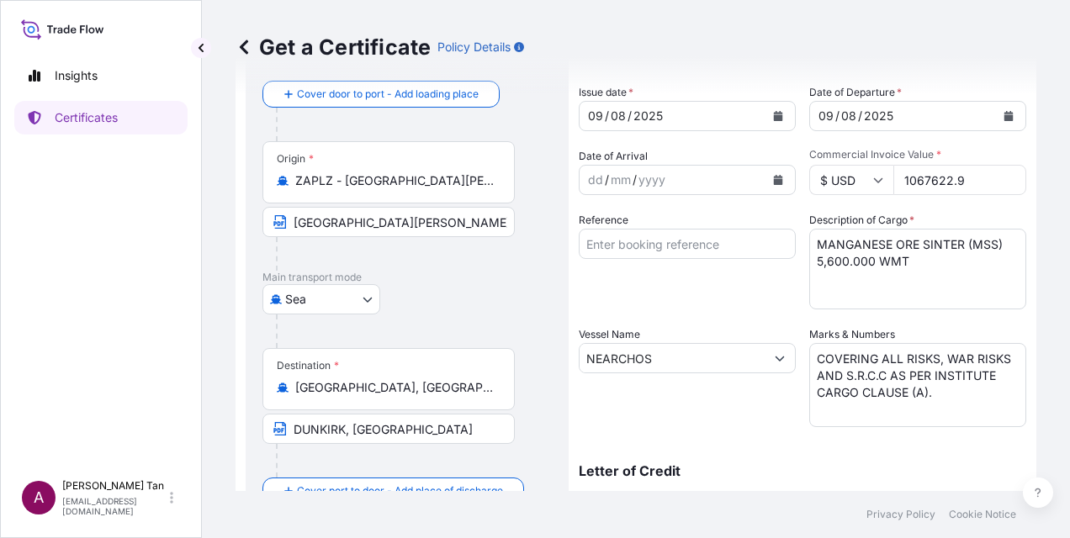
click at [531, 363] on div "Destination * [GEOGRAPHIC_DATA], [GEOGRAPHIC_DATA] DUNKIRK, [GEOGRAPHIC_DATA]" at bounding box center [406, 413] width 289 height 130
drag, startPoint x: 965, startPoint y: 177, endPoint x: 839, endPoint y: 183, distance: 126.3
click at [839, 183] on div "$ USD 1067622.9" at bounding box center [917, 180] width 217 height 30
paste input "2230569.27"
type input "2230569.27"
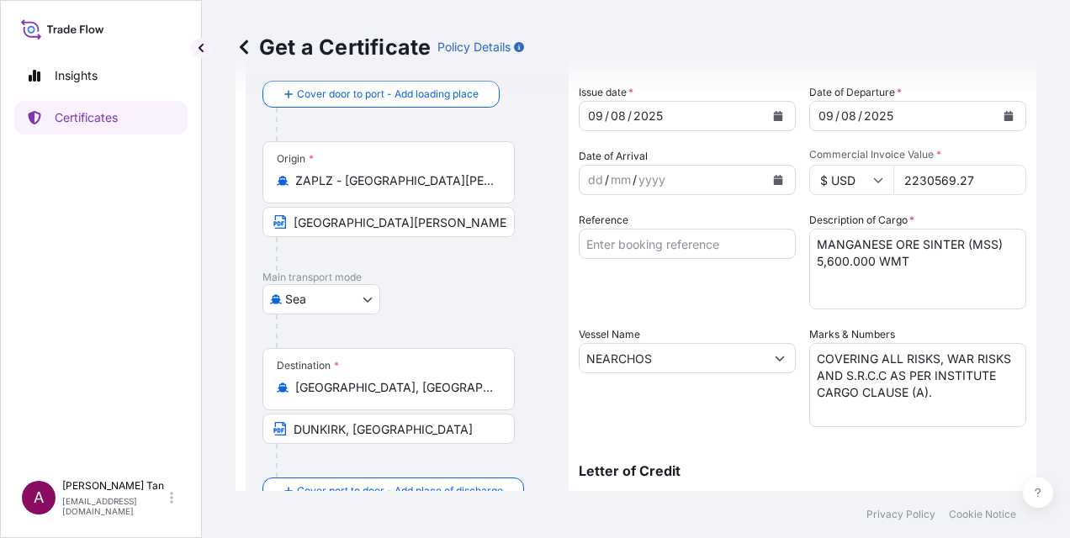
click at [913, 251] on textarea "MANGANESE ORE SINTER (MSS) 5,600.000 WMT" at bounding box center [917, 269] width 217 height 81
click at [817, 261] on textarea "MANGANESE ORE SINTER (MSS) 5,600.000 WMT" at bounding box center [917, 269] width 217 height 81
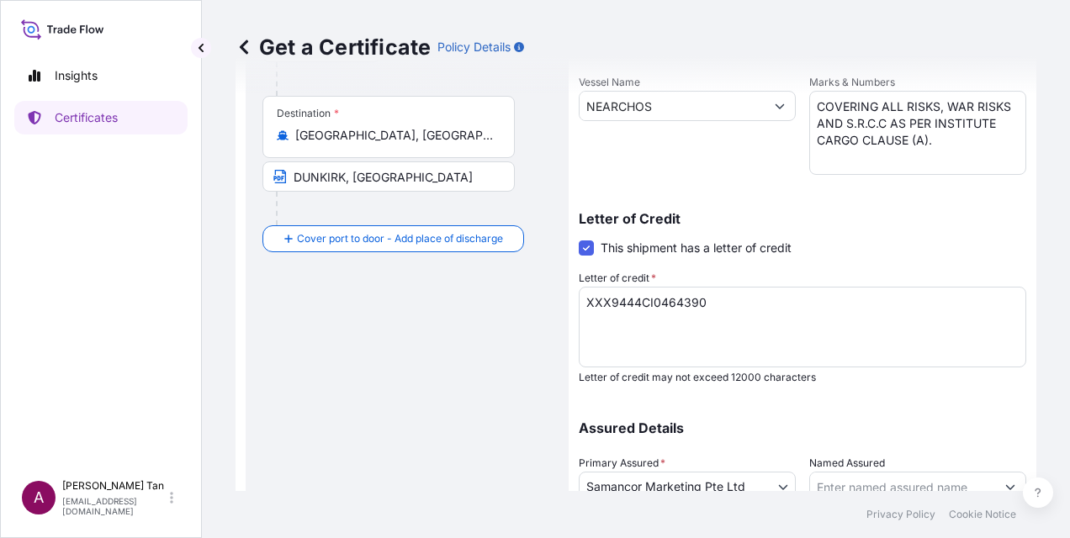
scroll to position [471, 0]
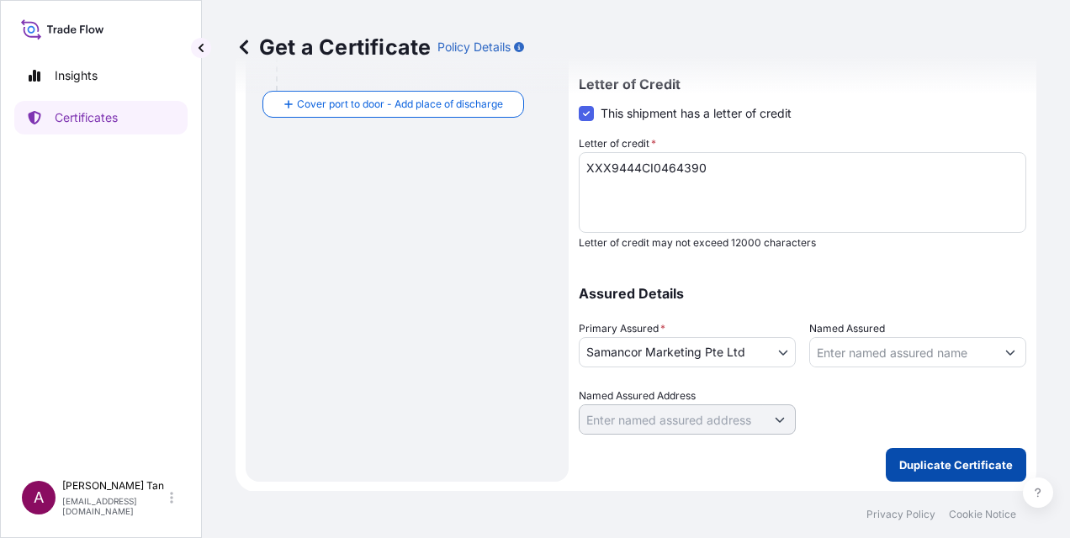
type textarea "MANGANESE ORE SINTER (MSS) 11,700.000 WMT"
click at [980, 468] on p "Duplicate Certificate" at bounding box center [956, 465] width 114 height 17
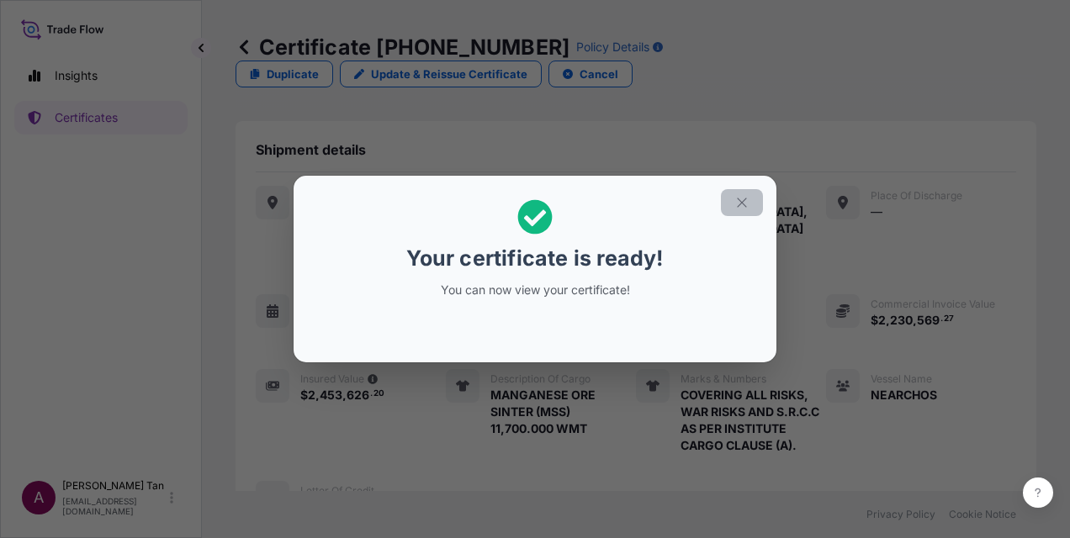
click at [738, 204] on icon "button" at bounding box center [741, 202] width 15 height 15
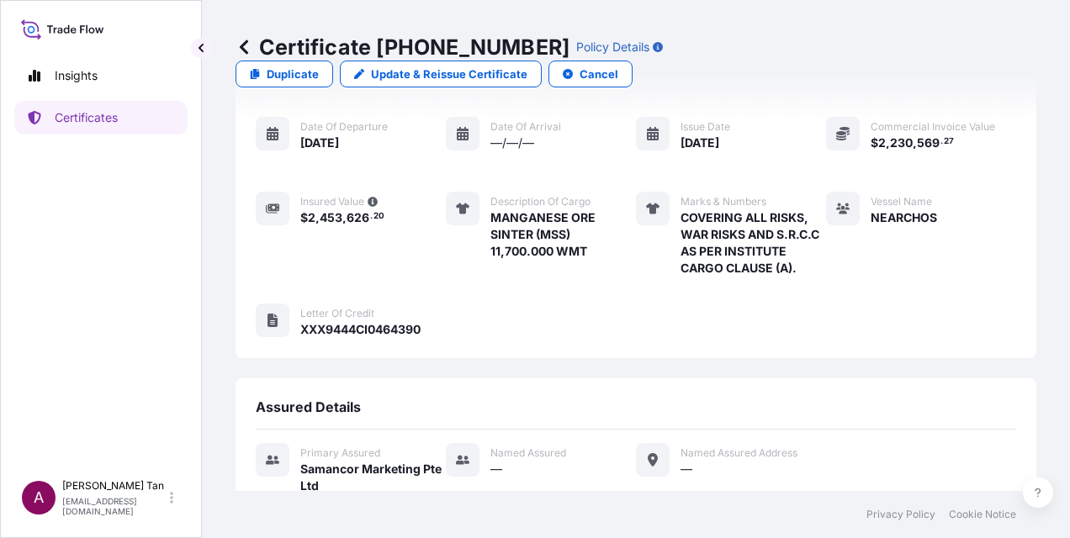
scroll to position [331, 0]
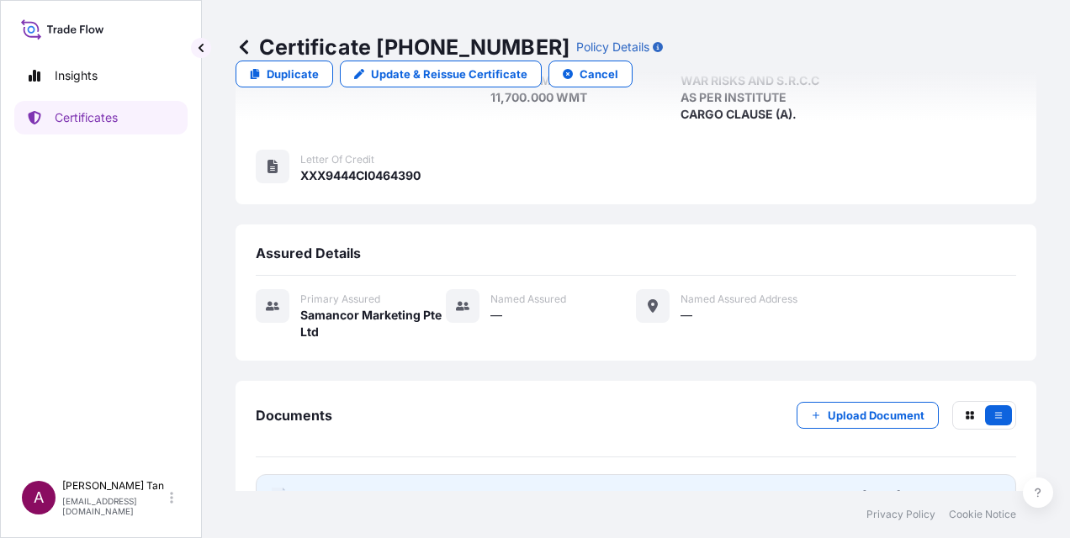
click at [398, 474] on link "PDF Certificate [DATE]T10:56:15.208358" at bounding box center [636, 496] width 760 height 44
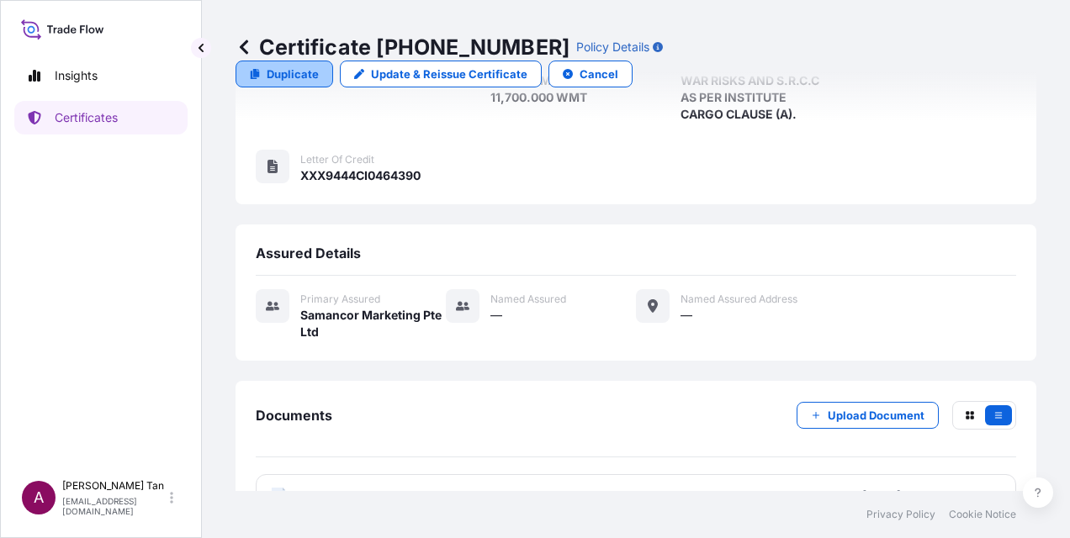
click at [333, 61] on link "Duplicate" at bounding box center [284, 74] width 98 height 27
select select "Sea"
select select "31710"
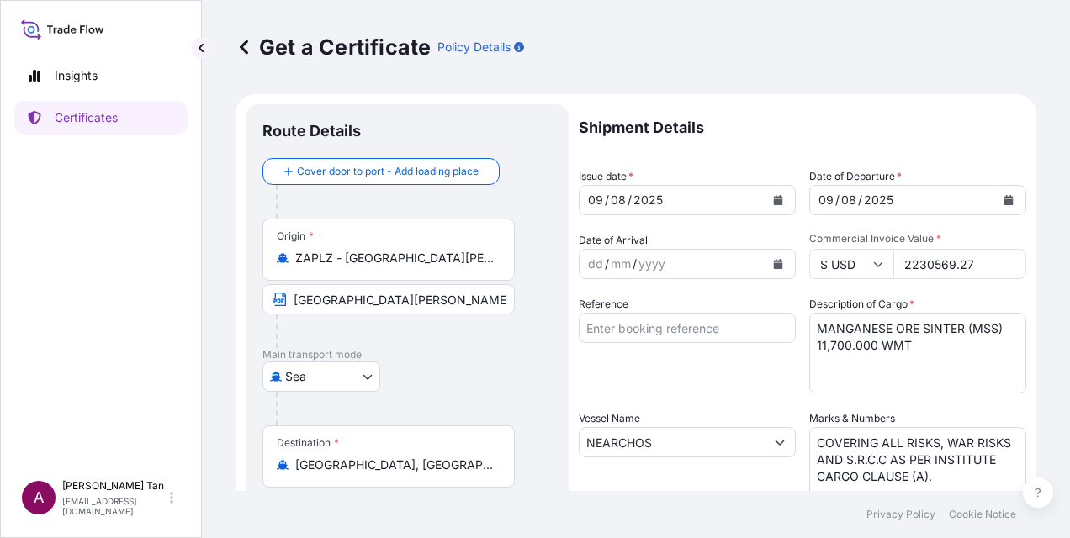
drag, startPoint x: 981, startPoint y: 259, endPoint x: 793, endPoint y: 265, distance: 187.6
click at [793, 265] on div "Shipment Details Issue date * [DATE] Date of Departure * [DATE] Date of Arrival…" at bounding box center [802, 505] width 447 height 802
paste input "747489.4"
type input "2747489.47"
click at [943, 331] on textarea "MANGANESE ORE SINTER (MSS) 11,700.000 WMT" at bounding box center [917, 353] width 217 height 81
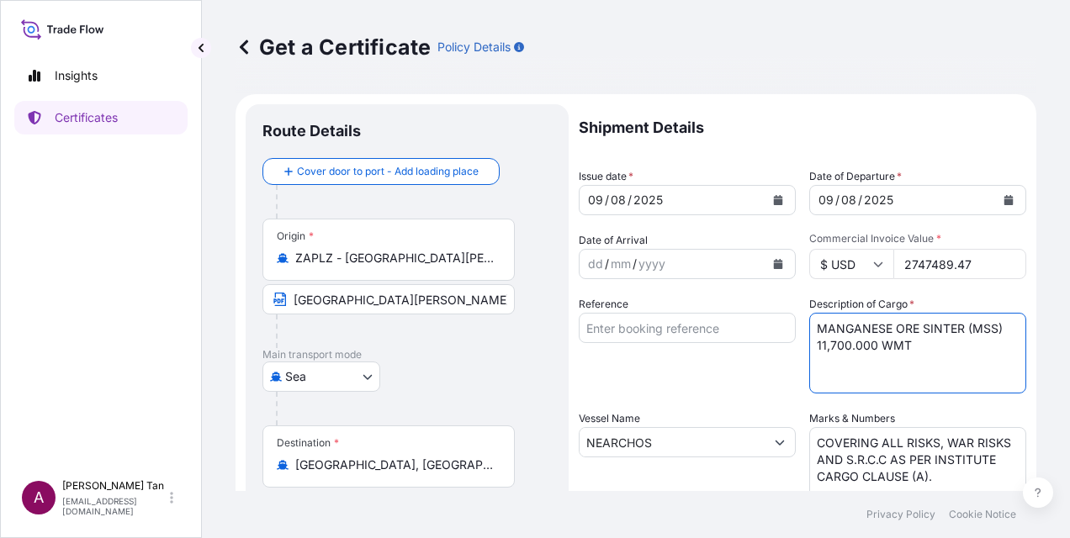
click at [955, 329] on textarea "MANGANESE ORE SINTER (MSS) 11,700.000 WMT" at bounding box center [917, 353] width 217 height 81
click at [945, 323] on textarea "MANGANESE ORE SINTER (MSS) 11,700.000 WMT" at bounding box center [917, 353] width 217 height 81
click at [818, 347] on textarea "MANGANESE ORE SINTER (MSS) 11,700.000 WMT" at bounding box center [917, 353] width 217 height 81
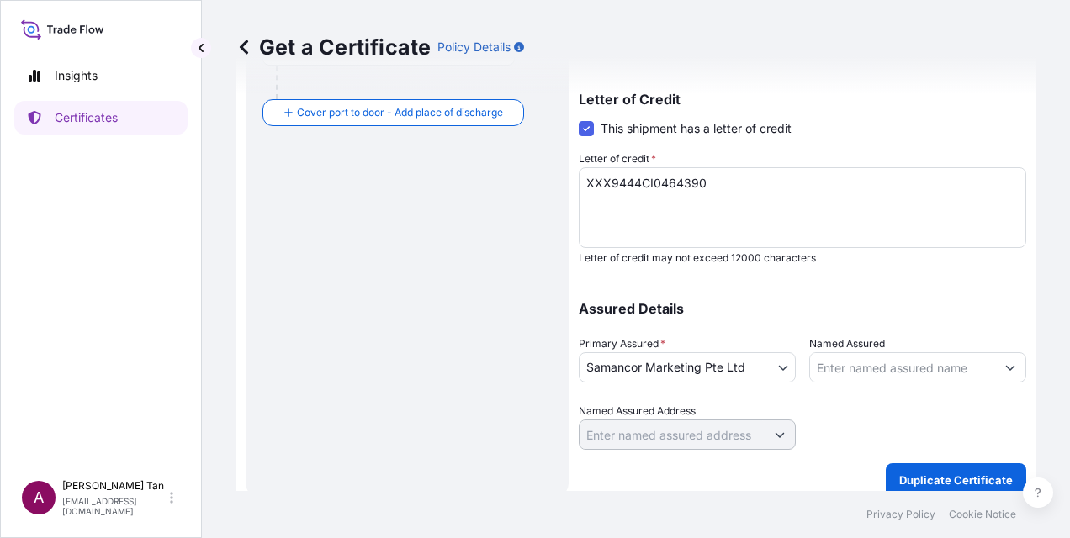
scroll to position [471, 0]
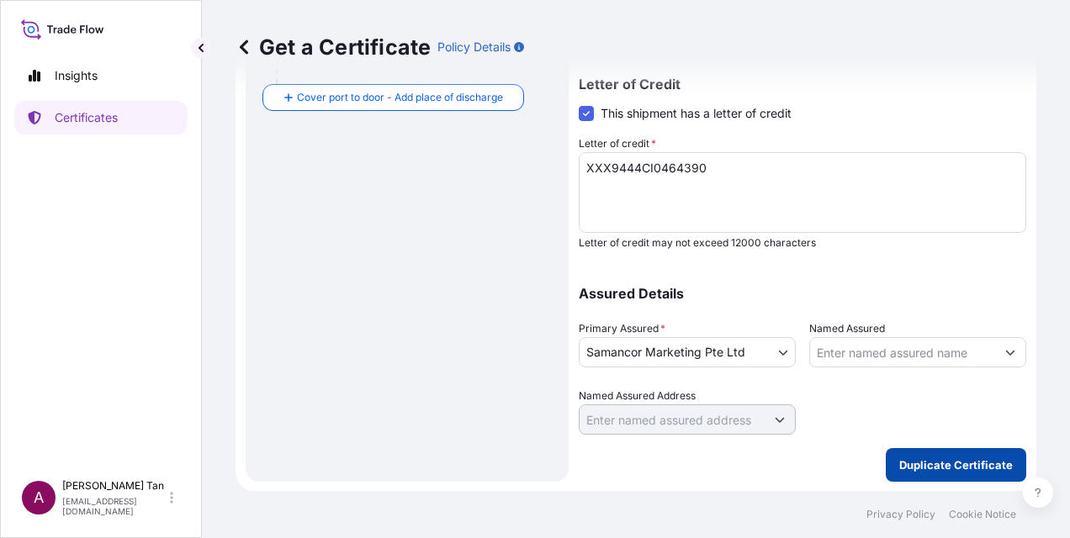
type textarea "MANGANESE ORE (W4L40) 15,900.000 WMT"
click at [920, 451] on button "Duplicate Certificate" at bounding box center [956, 465] width 140 height 34
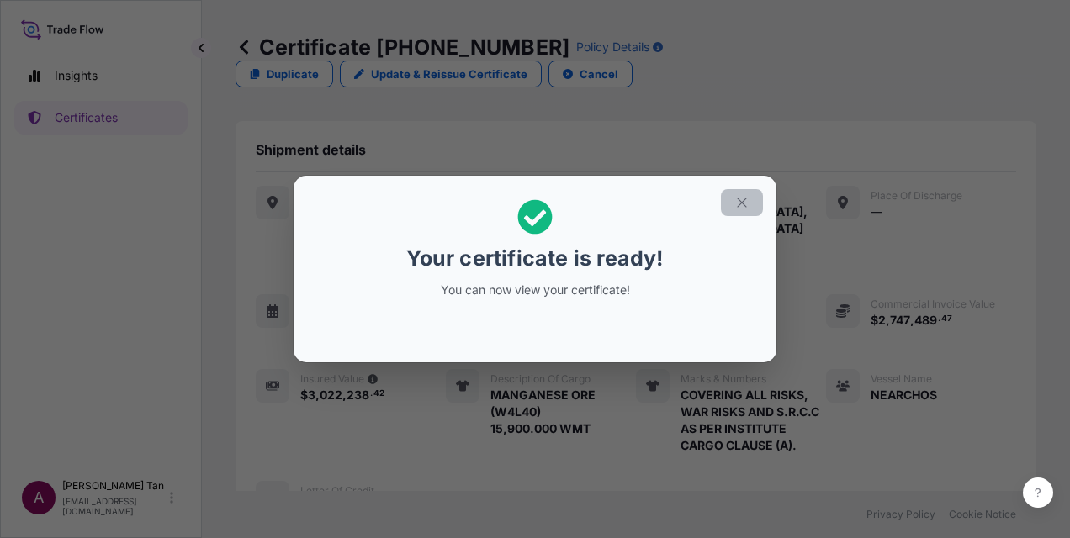
click at [747, 203] on icon "button" at bounding box center [741, 202] width 15 height 15
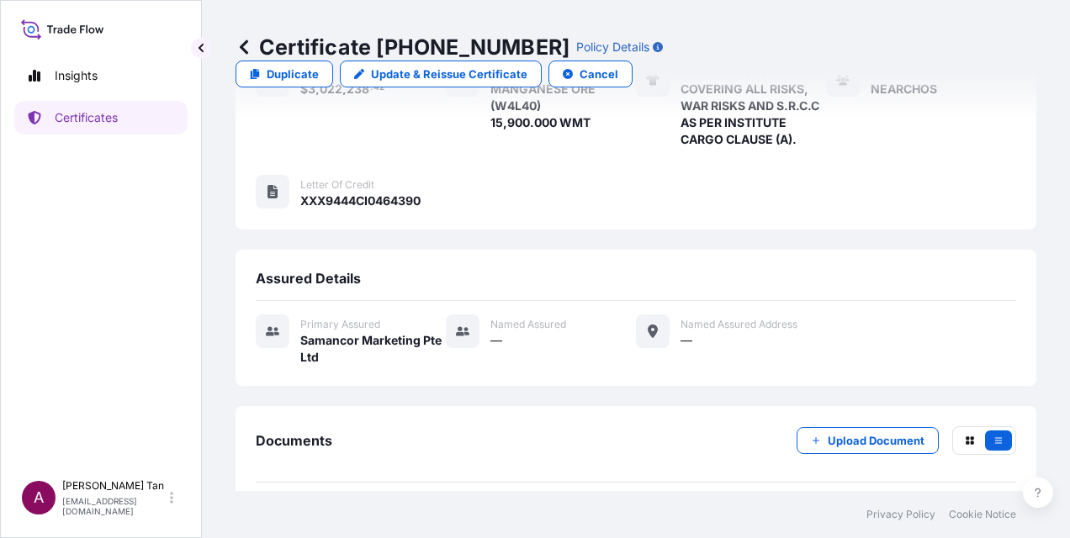
scroll to position [331, 0]
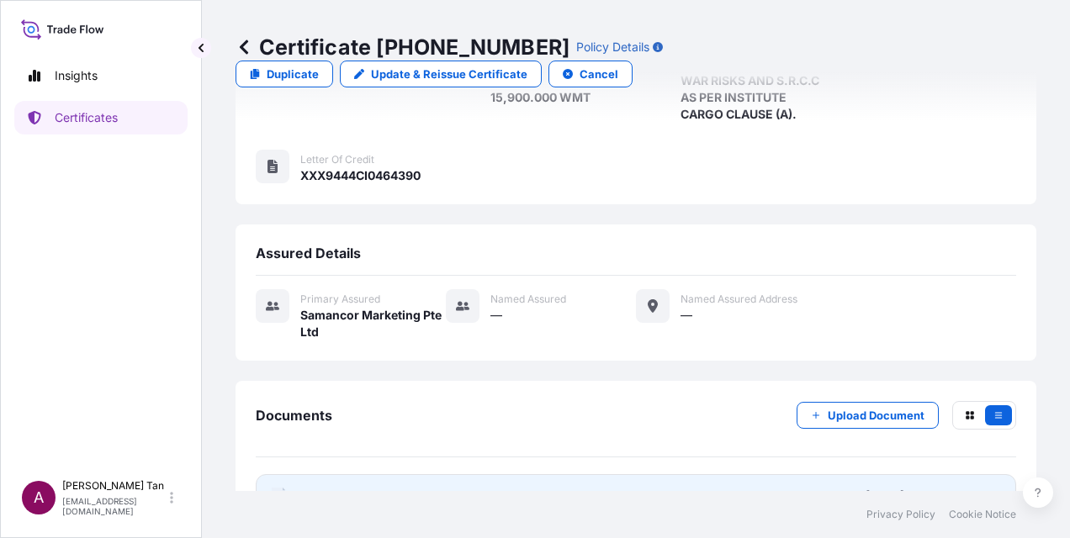
click at [302, 488] on span "Certificate" at bounding box center [330, 496] width 61 height 17
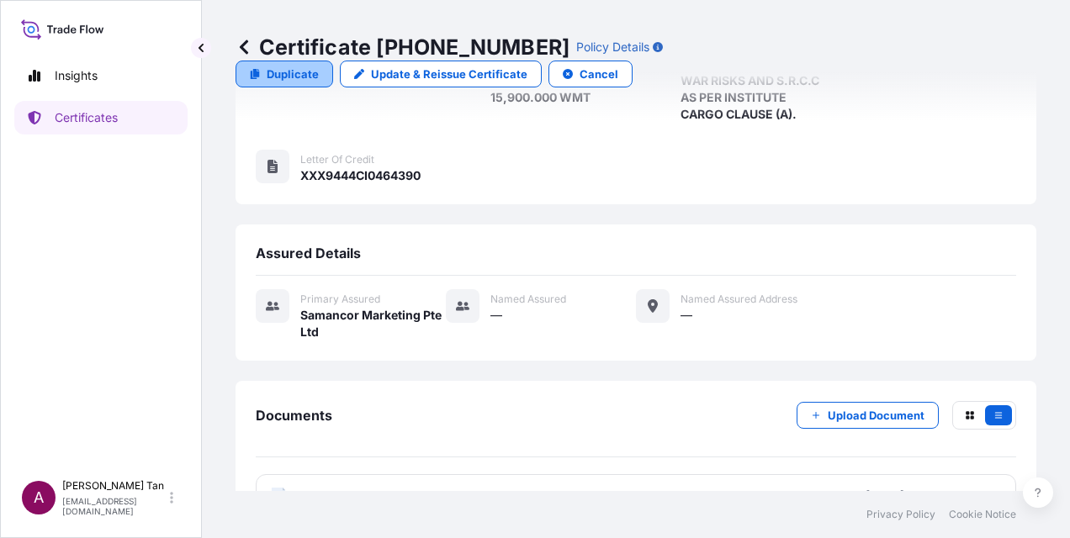
click at [319, 66] on p "Duplicate" at bounding box center [293, 74] width 52 height 17
select select "Sea"
select select "31710"
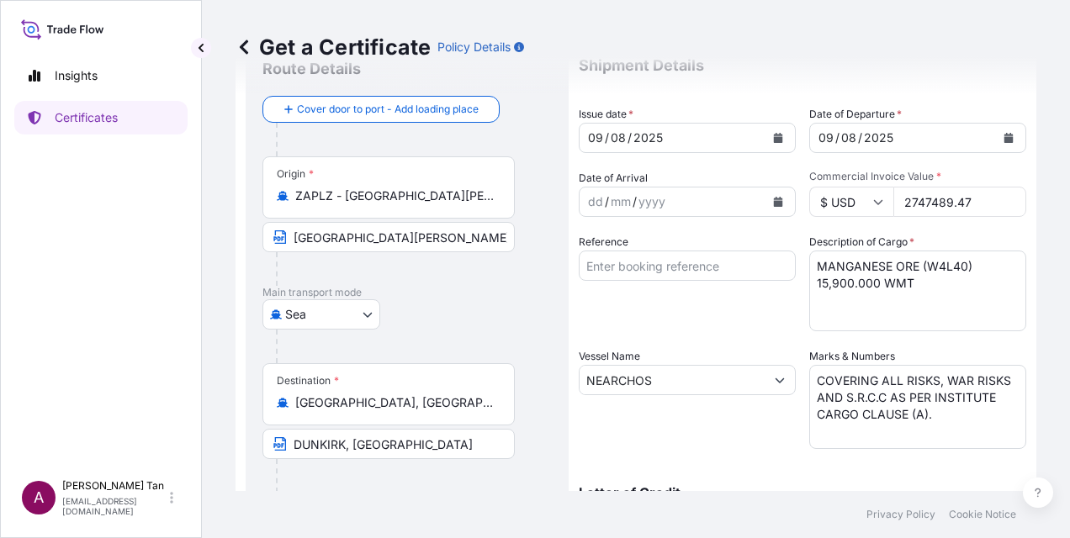
scroll to position [84, 0]
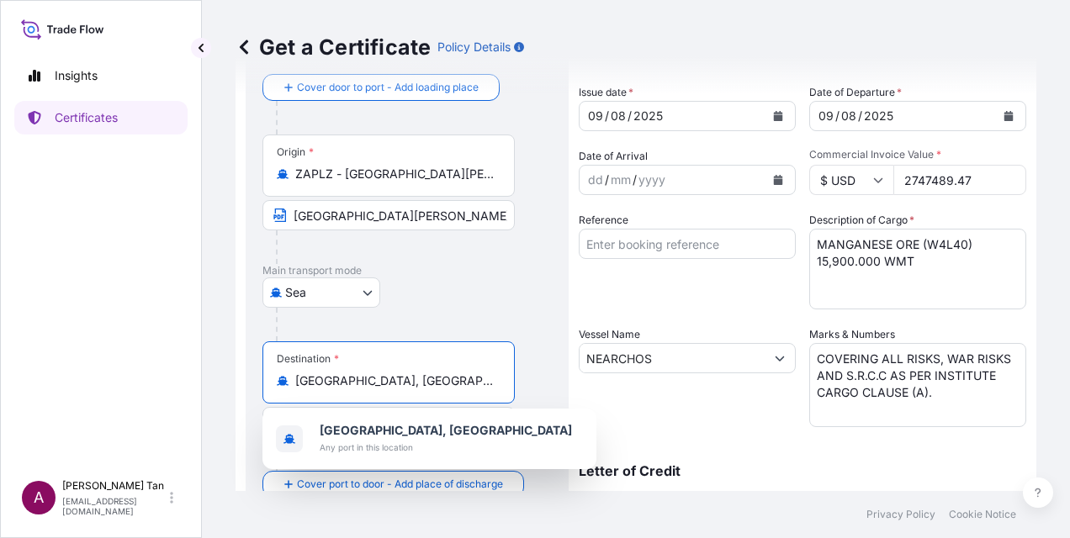
drag, startPoint x: 394, startPoint y: 378, endPoint x: 242, endPoint y: 384, distance: 152.4
click at [242, 384] on form "Route Details Cover door to port - Add loading place Place of loading Road / [G…" at bounding box center [635, 444] width 801 height 869
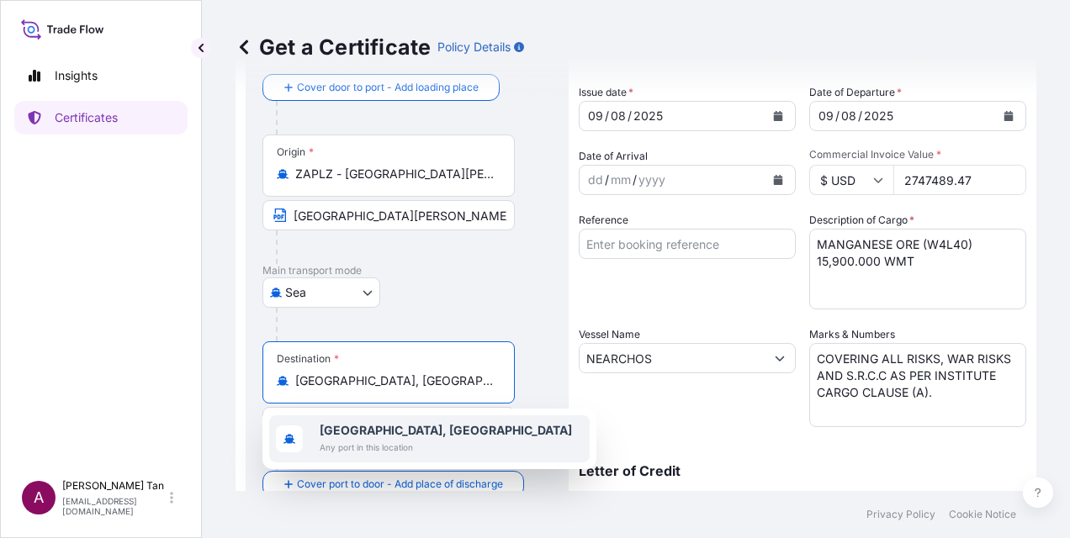
click at [392, 426] on b "[GEOGRAPHIC_DATA], [GEOGRAPHIC_DATA]" at bounding box center [446, 430] width 252 height 14
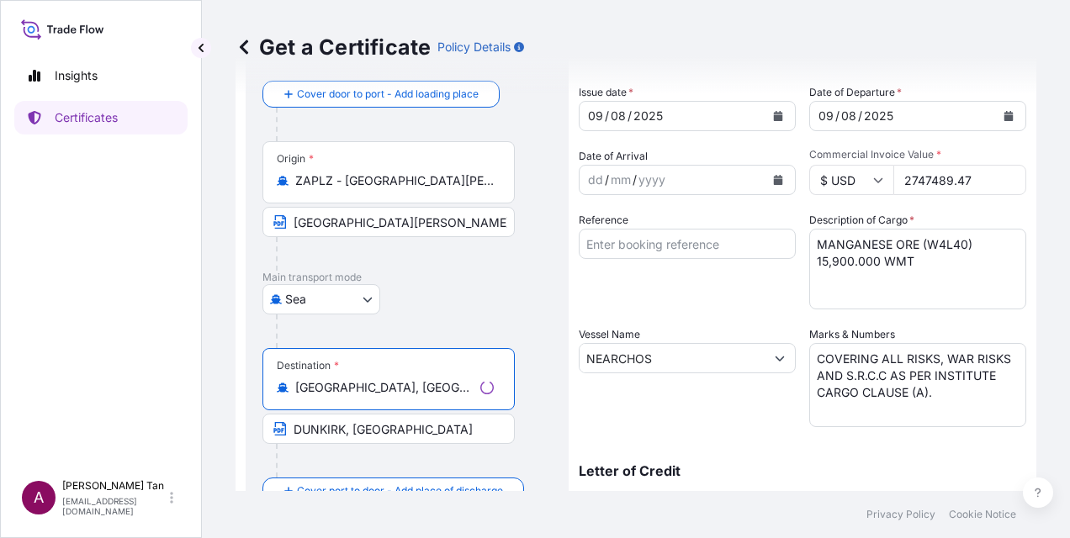
type input "[GEOGRAPHIC_DATA], [GEOGRAPHIC_DATA]"
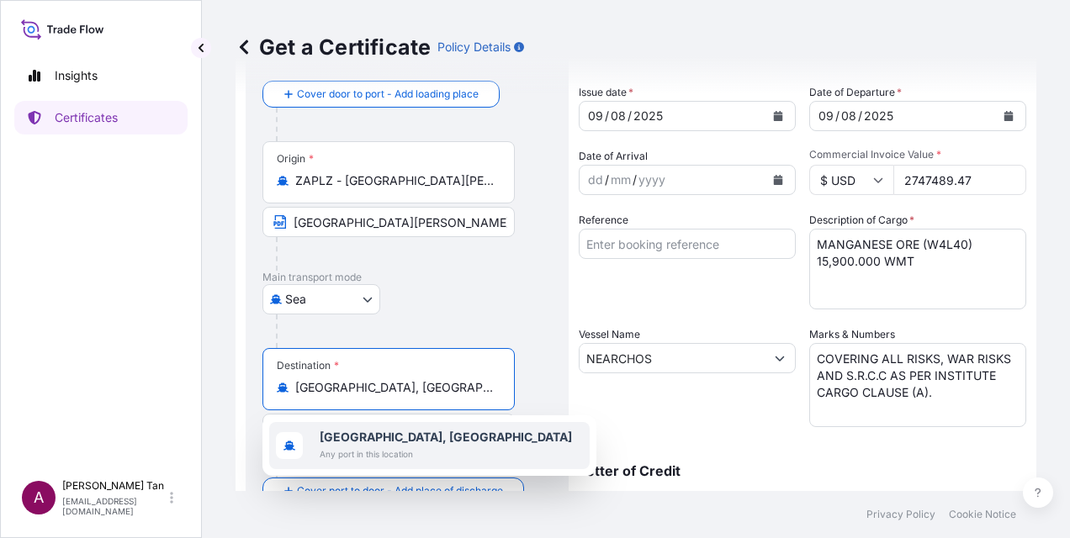
click at [237, 431] on body "2 options available. 1 option available. 0 options available. 1 option availabl…" at bounding box center [535, 269] width 1070 height 538
click at [387, 426] on div "[GEOGRAPHIC_DATA], [GEOGRAPHIC_DATA] Any port in this location" at bounding box center [429, 445] width 320 height 47
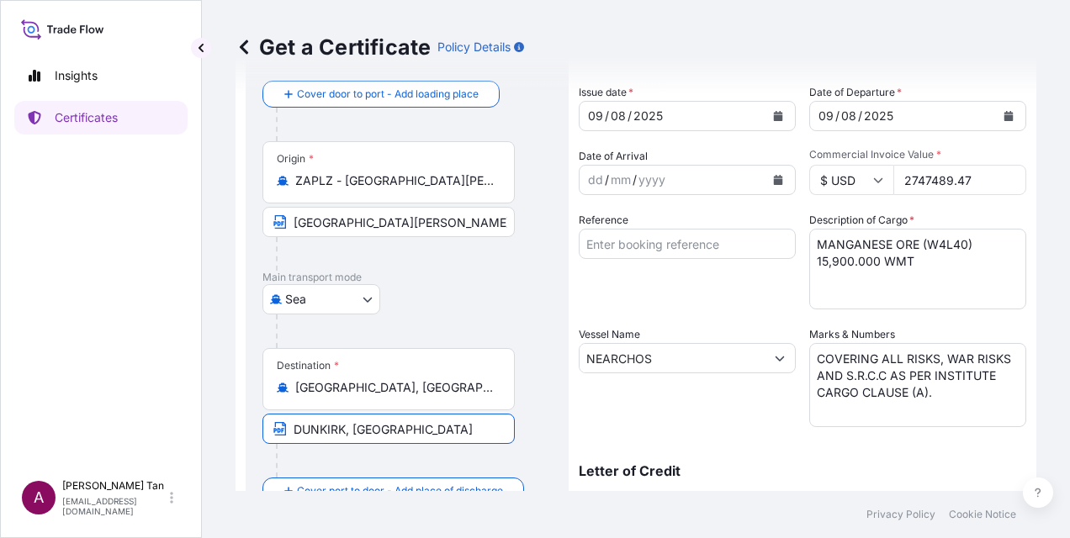
drag, startPoint x: 424, startPoint y: 425, endPoint x: 249, endPoint y: 426, distance: 174.9
click at [249, 426] on div "Route Details Reset Route Details Cover door to port - Add loading place Place …" at bounding box center [407, 444] width 323 height 849
paste input "[GEOGRAPHIC_DATA], [GEOGRAPHIC_DATA]"
type input "[GEOGRAPHIC_DATA], [GEOGRAPHIC_DATA]"
click at [521, 212] on div "Origin * ZAPLZ - [GEOGRAPHIC_DATA][PERSON_NAME], [GEOGRAPHIC_DATA] [GEOGRAPHIC_…" at bounding box center [406, 206] width 289 height 130
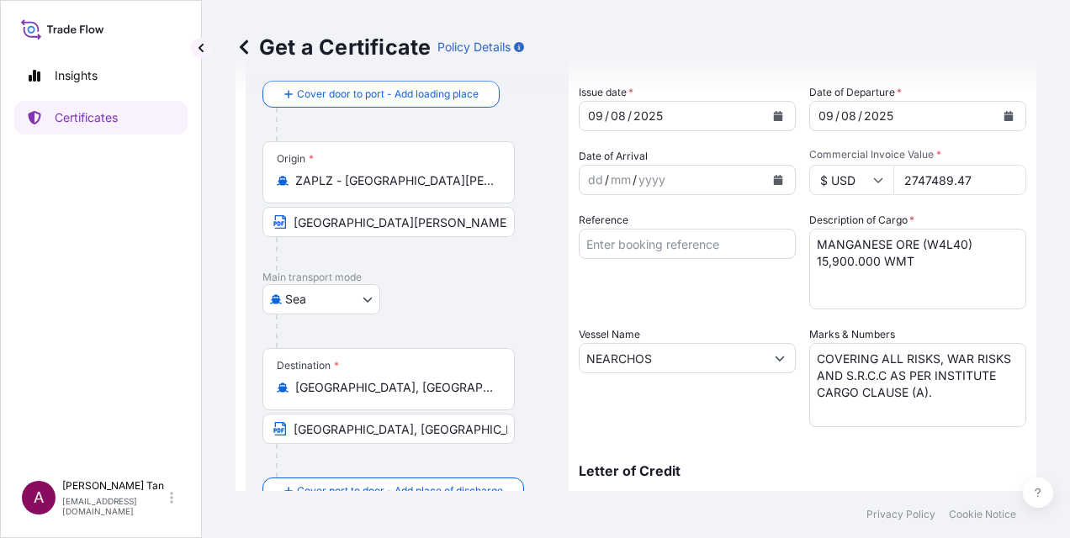
drag, startPoint x: 966, startPoint y: 178, endPoint x: 830, endPoint y: 192, distance: 136.1
click at [830, 192] on div "$ USD 2747489.47" at bounding box center [917, 180] width 217 height 30
paste input "1883499.0"
type input "1883499.07"
click at [837, 272] on textarea "MANGANESE ORE (W4L40) 15,900.000 WMT" at bounding box center [917, 269] width 217 height 81
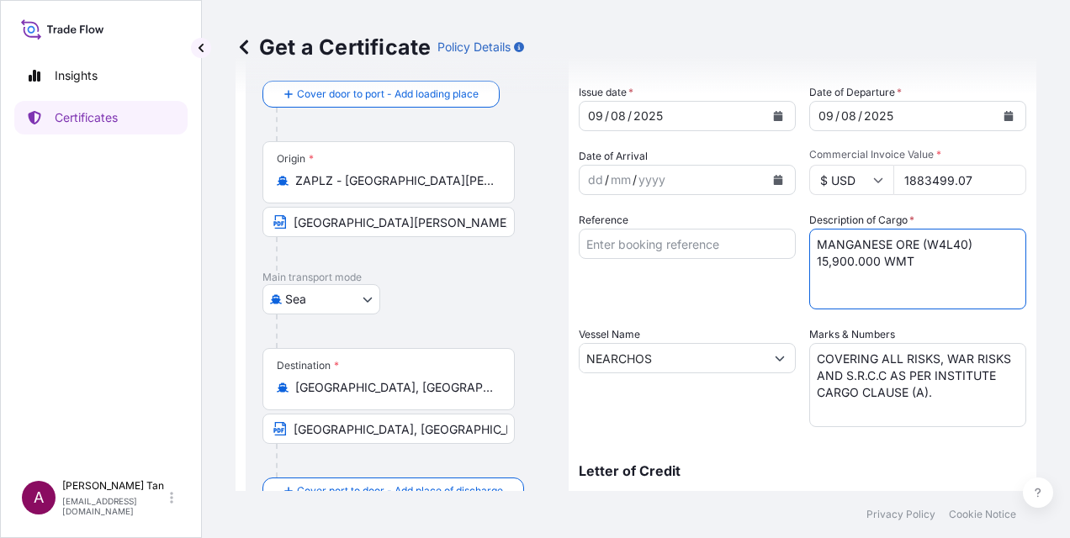
click at [820, 262] on textarea "MANGANESE ORE (W4L40) 15,900.000 WMT" at bounding box center [917, 269] width 217 height 81
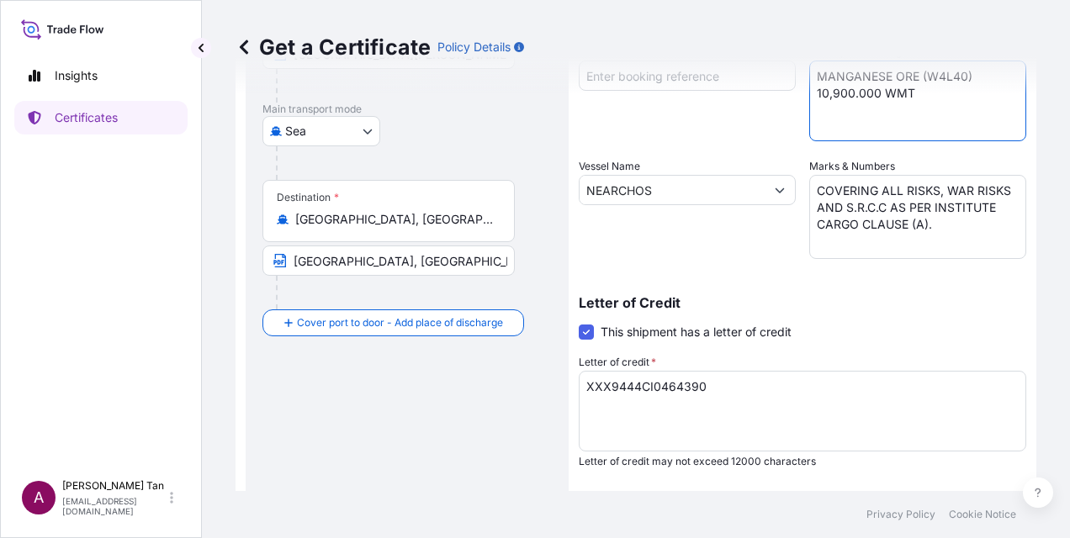
scroll to position [471, 0]
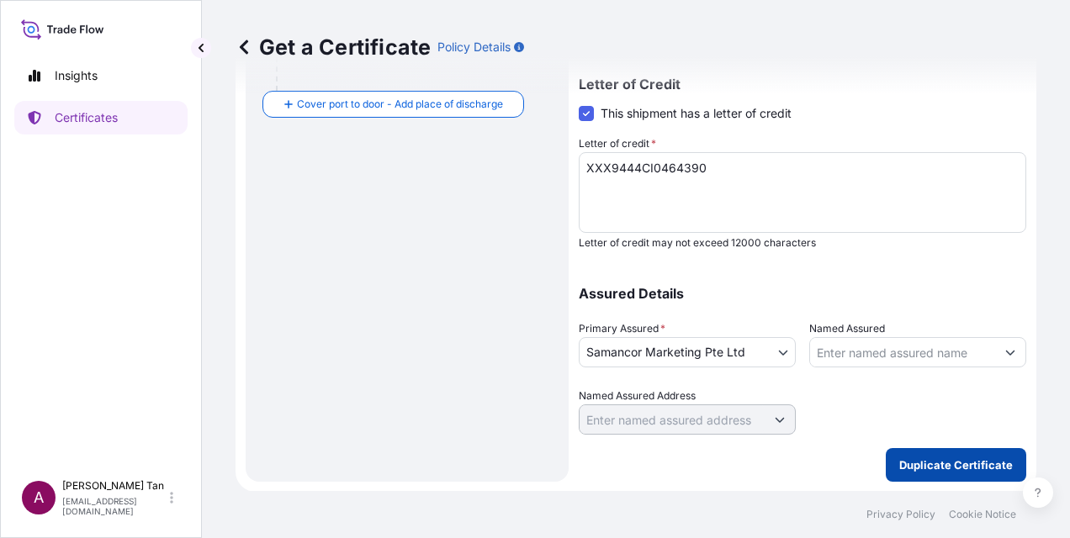
type textarea "MANGANESE ORE (W4L40) 10,900.000 WMT"
click at [989, 468] on p "Duplicate Certificate" at bounding box center [956, 465] width 114 height 17
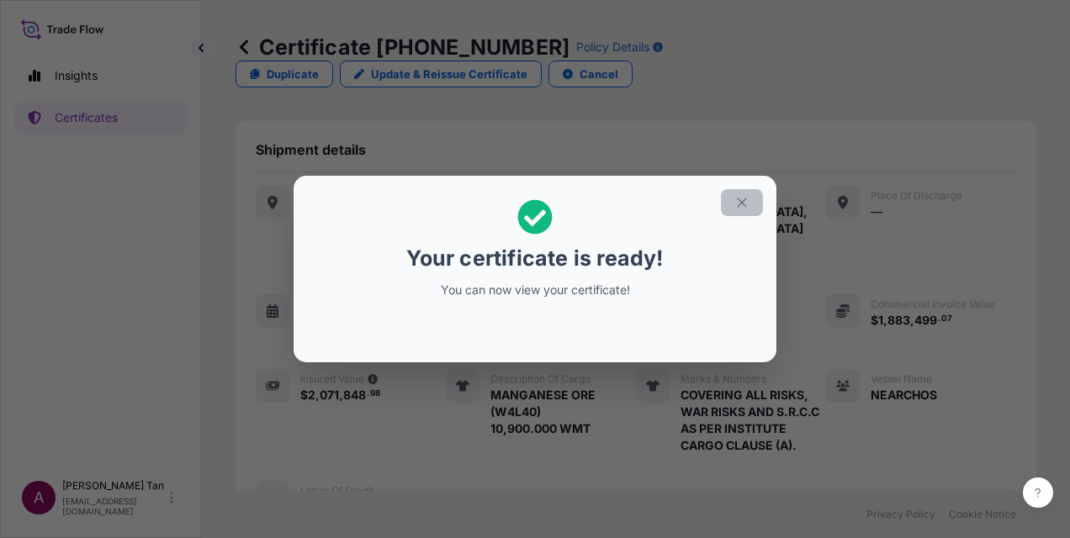
click at [745, 208] on icon "button" at bounding box center [741, 202] width 15 height 15
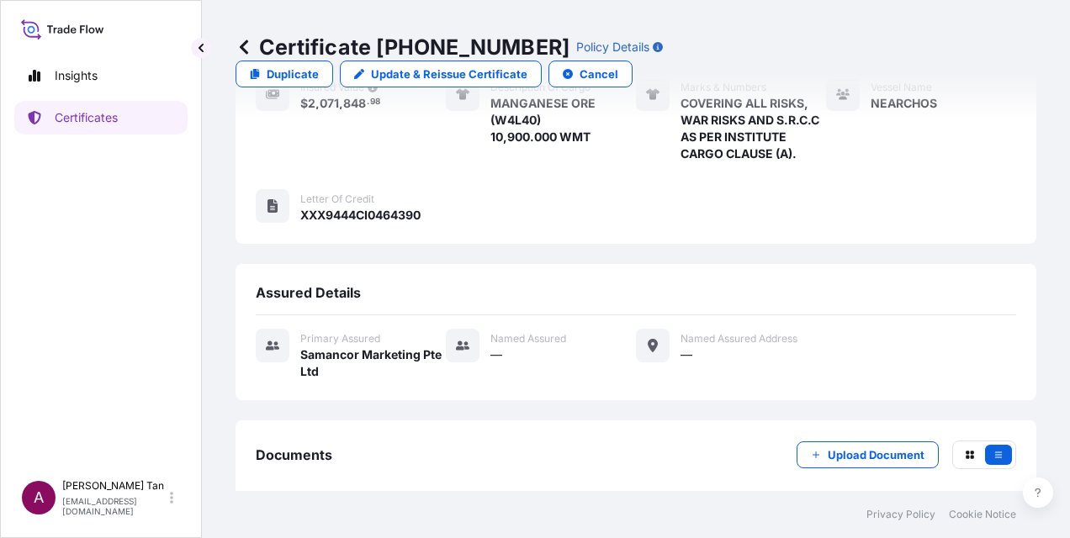
scroll to position [331, 0]
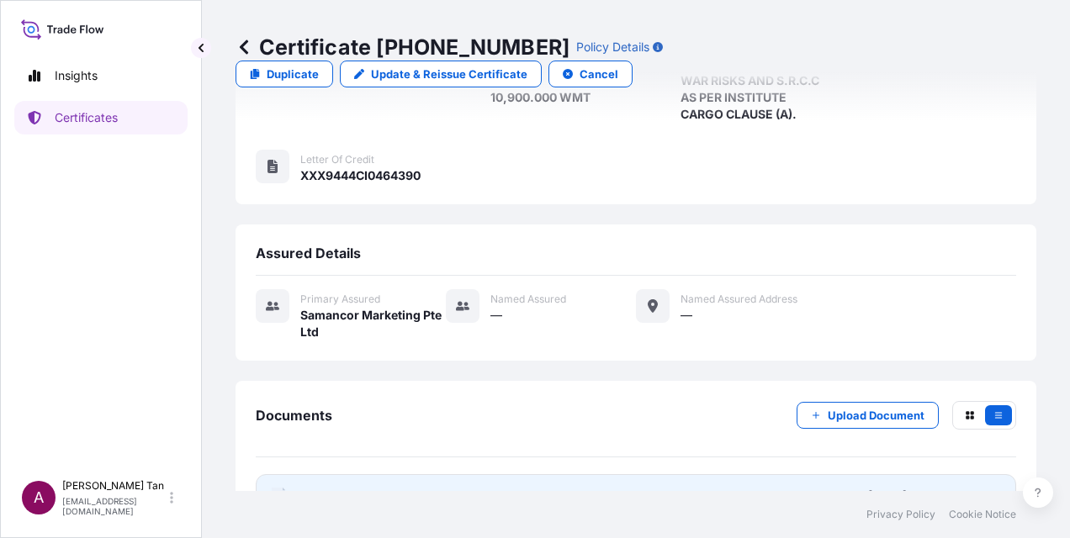
click at [377, 474] on link "PDF Certificate [DATE]T10:59:21.135145" at bounding box center [636, 496] width 760 height 44
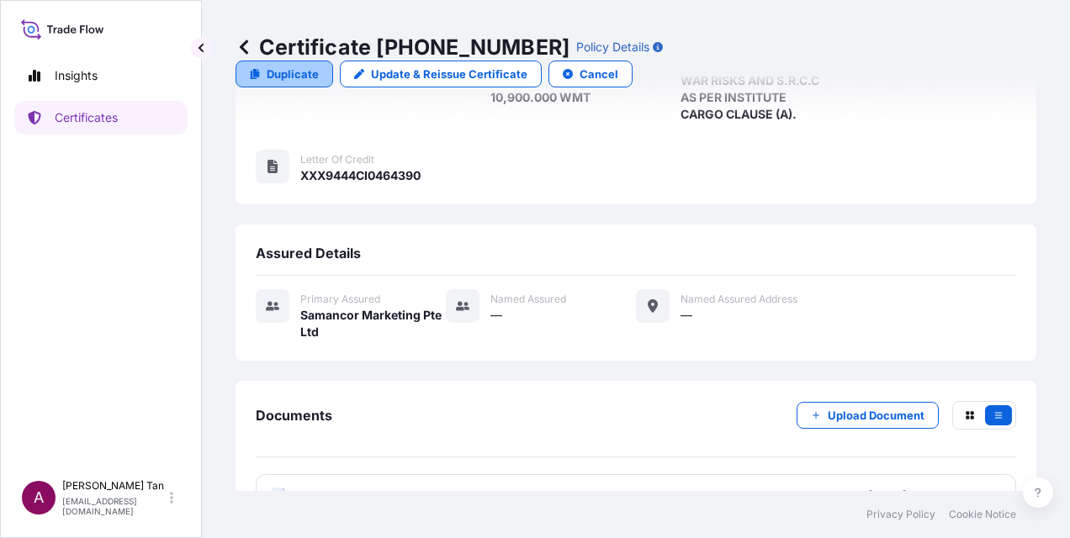
click at [319, 66] on p "Duplicate" at bounding box center [293, 74] width 52 height 17
select select "Sea"
select select "31710"
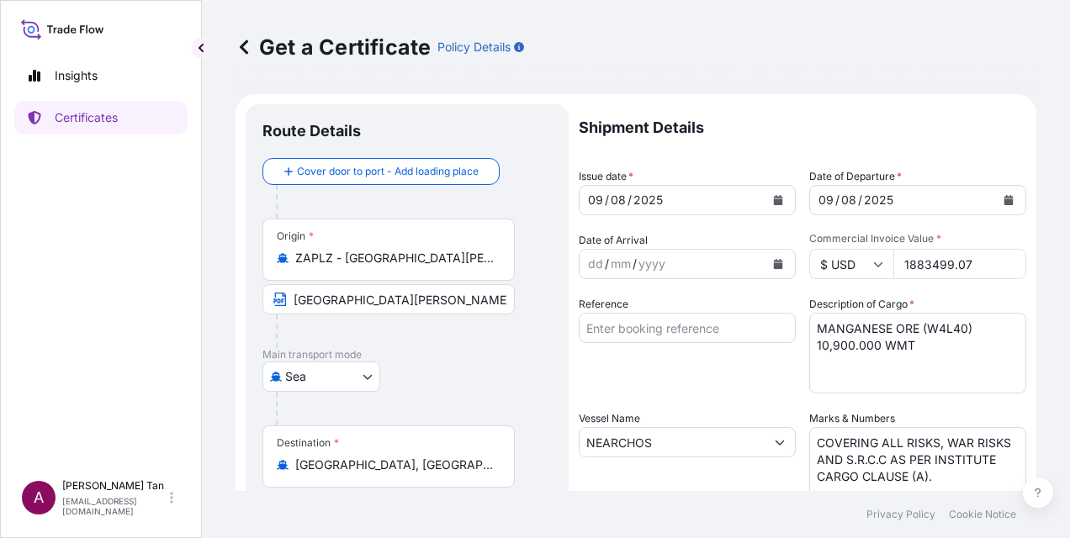
drag, startPoint x: 972, startPoint y: 267, endPoint x: 863, endPoint y: 276, distance: 109.7
click at [863, 276] on div "$ USD 1883499.07" at bounding box center [917, 264] width 217 height 30
paste input "34559.62"
type input "34559.62"
click at [833, 345] on textarea "MANGANESE ORE (W4L40) 10,900.000 WMT" at bounding box center [917, 353] width 217 height 81
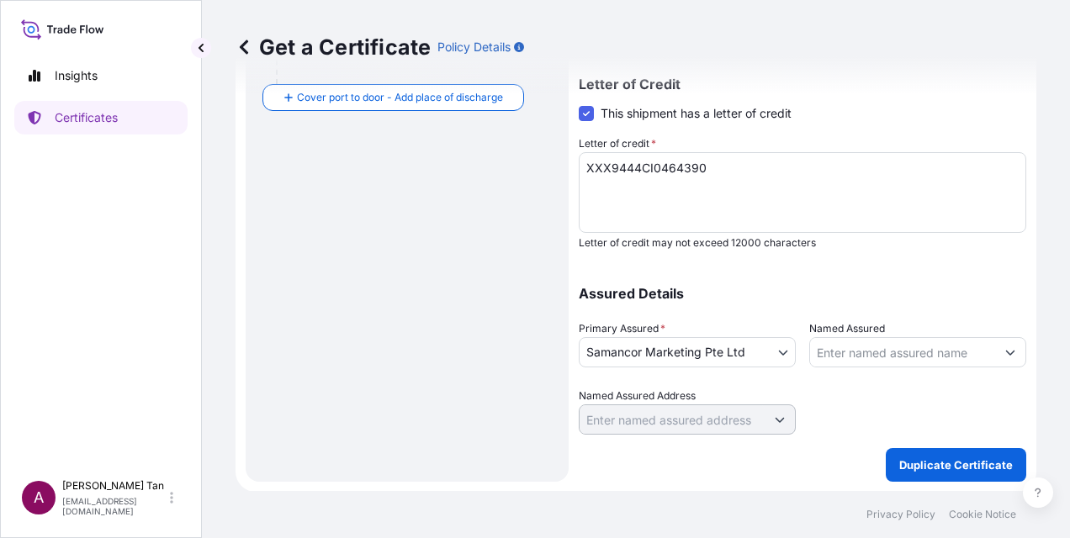
scroll to position [471, 0]
type textarea "MANGANESE ORE (W4L40) 200.000 WMT"
click at [903, 455] on button "Duplicate Certificate" at bounding box center [956, 465] width 140 height 34
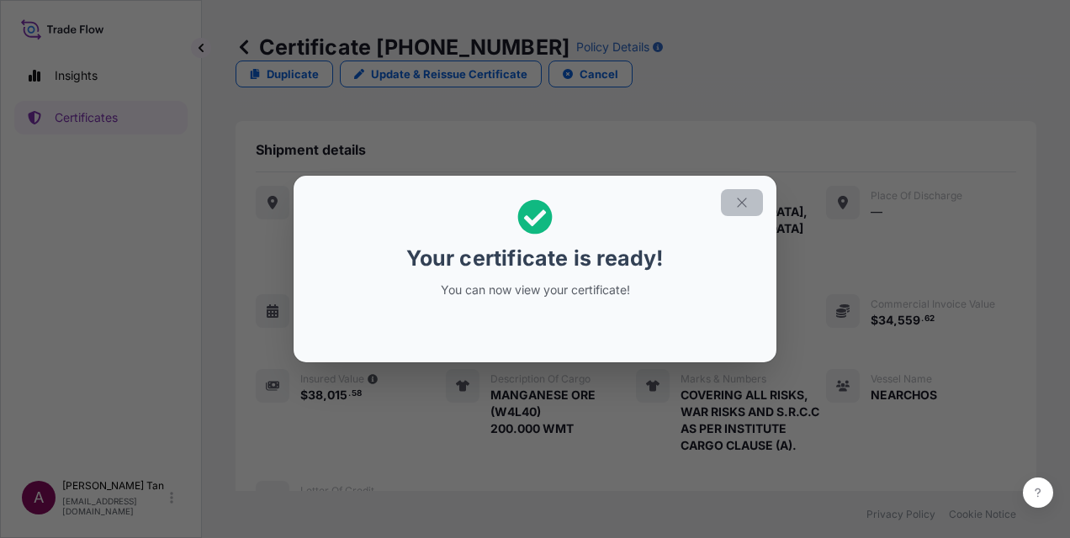
click at [747, 198] on icon "button" at bounding box center [741, 202] width 15 height 15
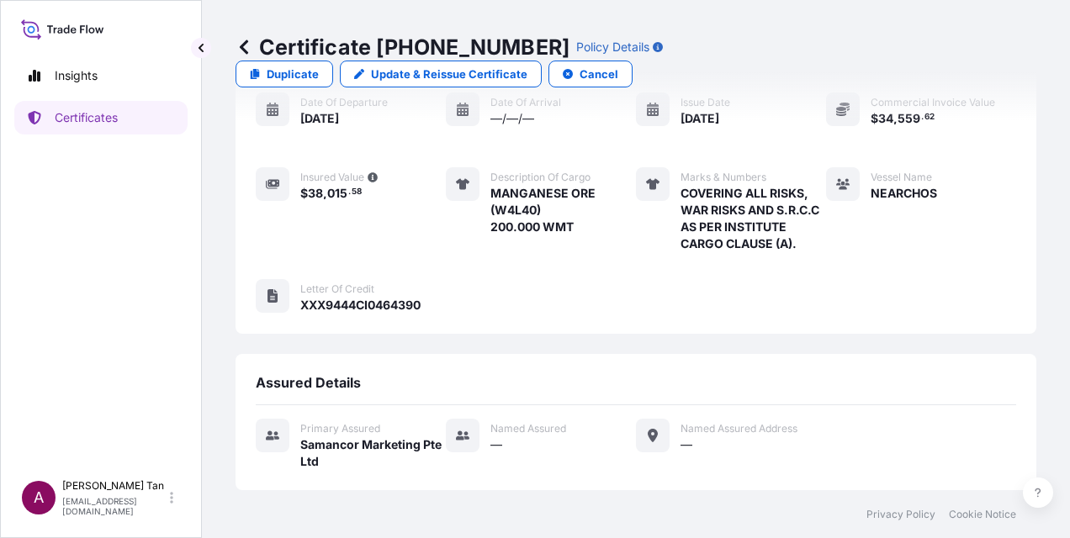
scroll to position [331, 0]
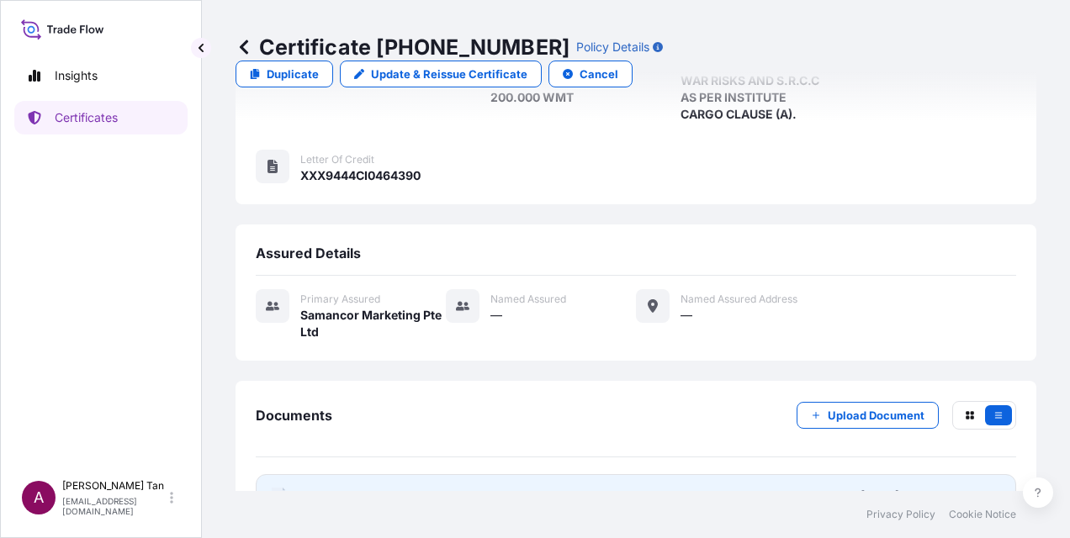
click at [425, 474] on link "PDF Certificate [DATE]T11:00:32.020679" at bounding box center [636, 496] width 760 height 44
